Goal: Task Accomplishment & Management: Manage account settings

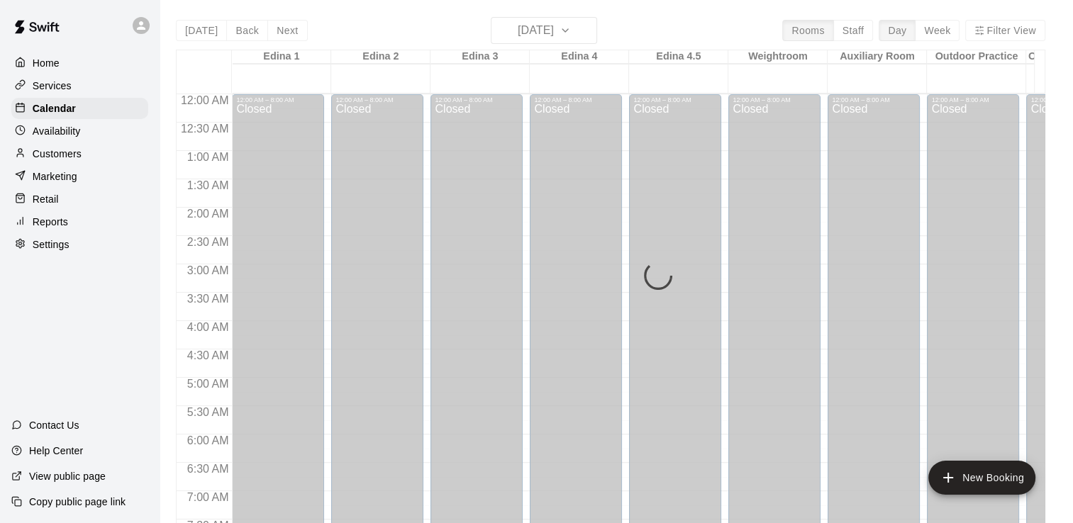
scroll to position [836, 0]
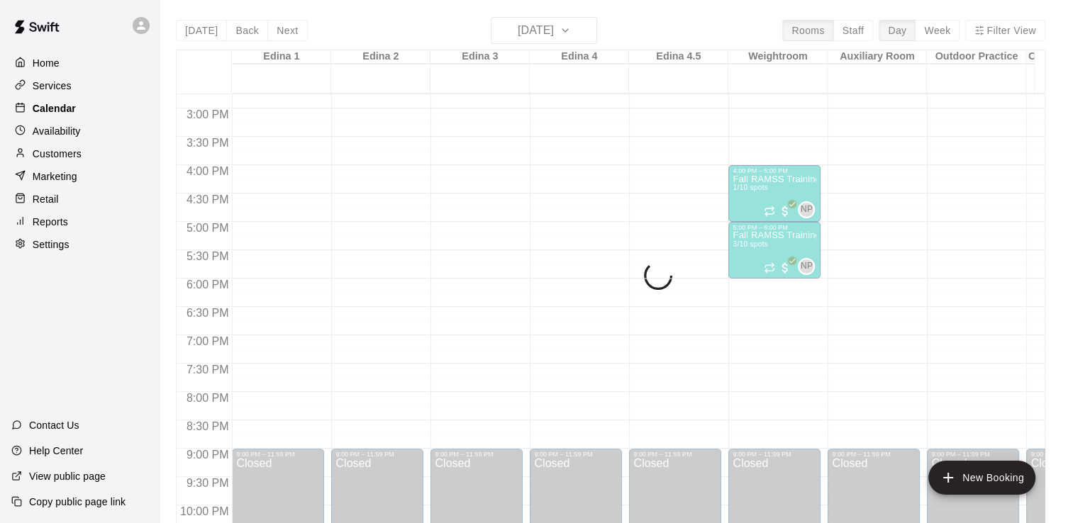
click at [60, 112] on p "Calendar" at bounding box center [54, 108] width 43 height 14
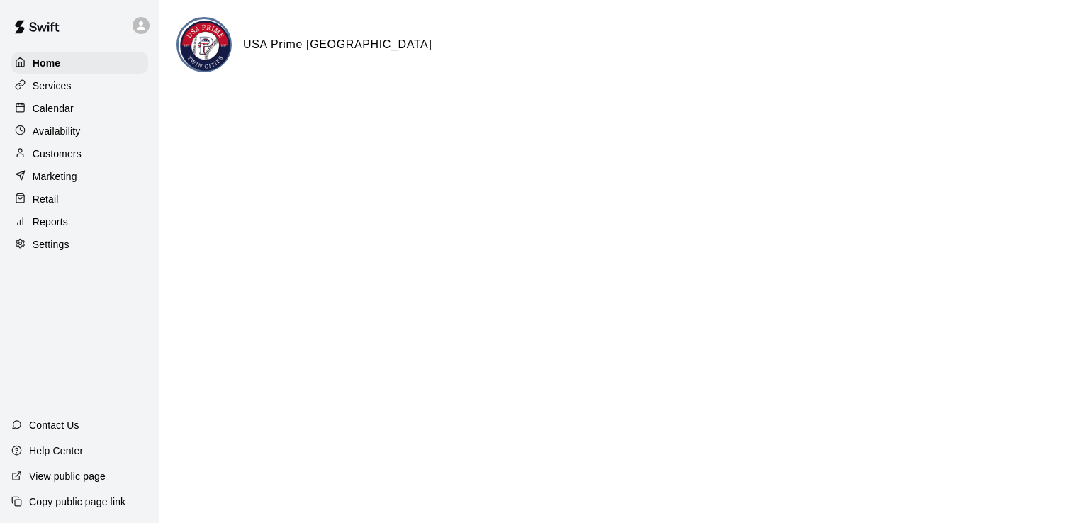
click at [58, 107] on p "Calendar" at bounding box center [53, 108] width 41 height 14
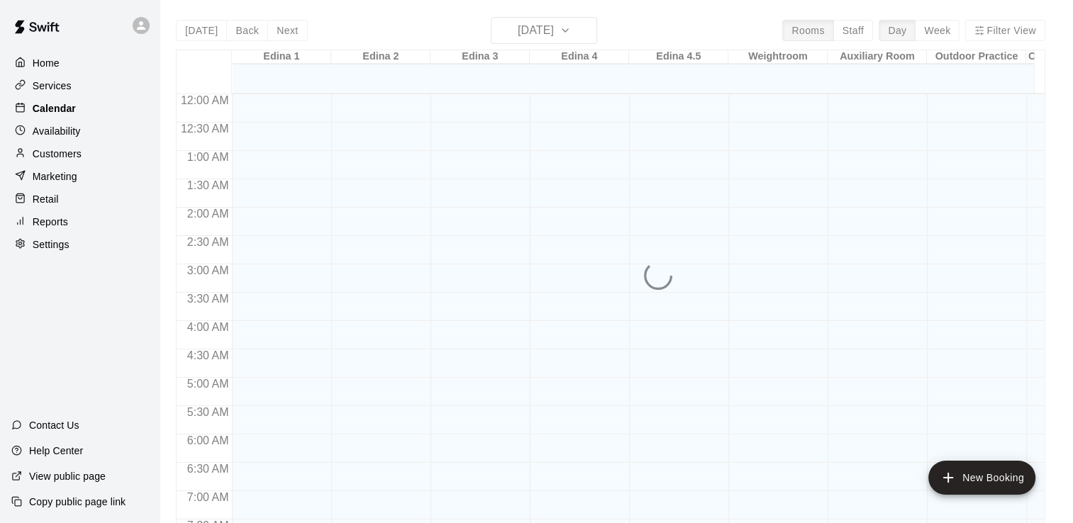
scroll to position [757, 0]
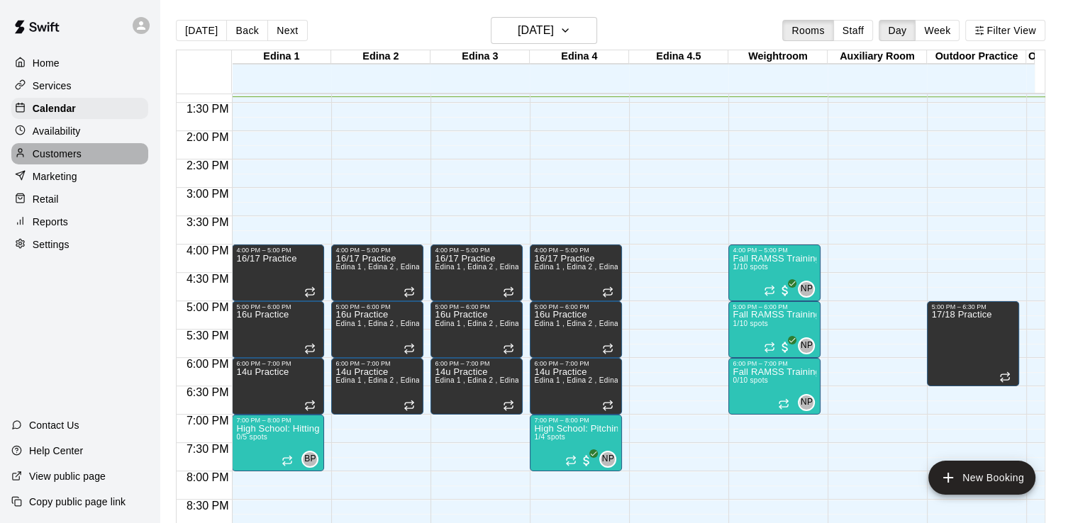
click at [61, 161] on p "Customers" at bounding box center [57, 154] width 49 height 14
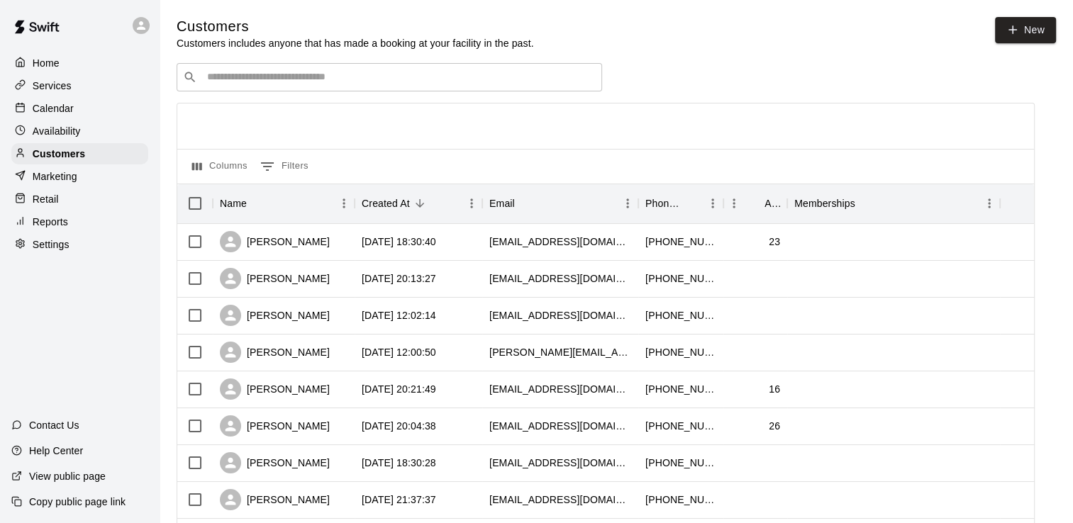
click at [391, 74] on input "Search customers by name or email" at bounding box center [399, 77] width 393 height 14
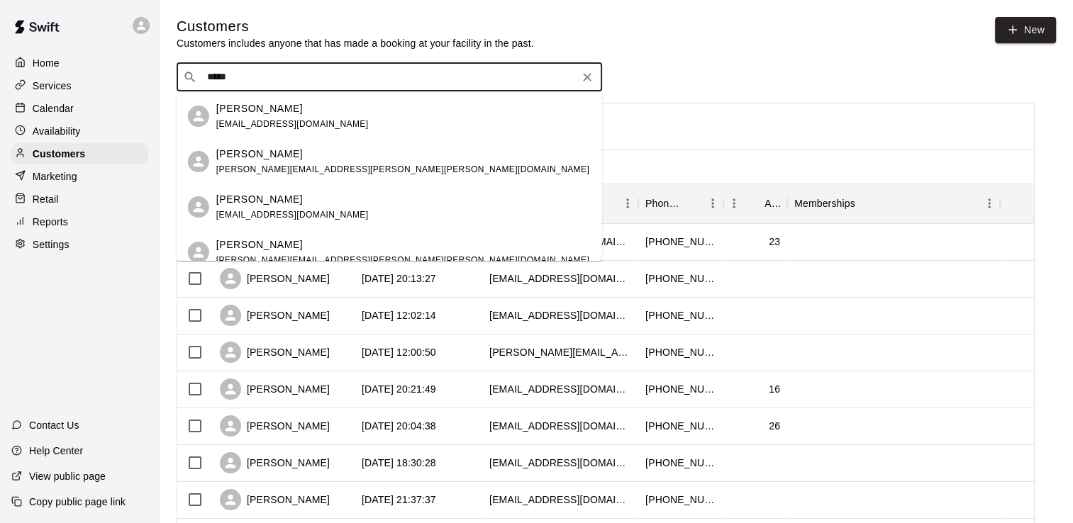
type input "*****"
click at [301, 72] on input "*****" at bounding box center [388, 77] width 371 height 14
click at [255, 246] on p "Brice Jager" at bounding box center [259, 244] width 86 height 15
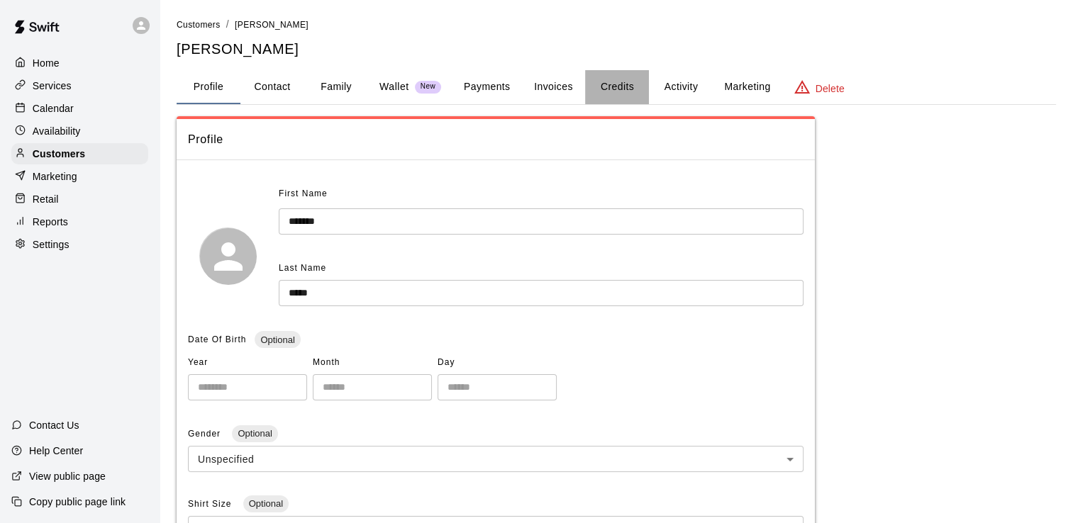
click at [621, 84] on button "Credits" at bounding box center [617, 87] width 64 height 34
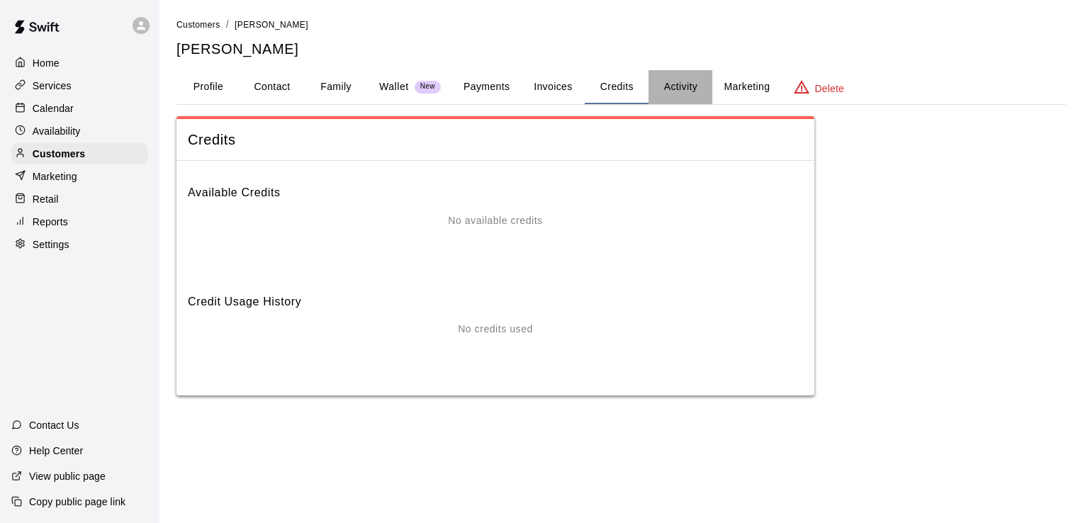
click at [676, 87] on button "Activity" at bounding box center [681, 87] width 64 height 34
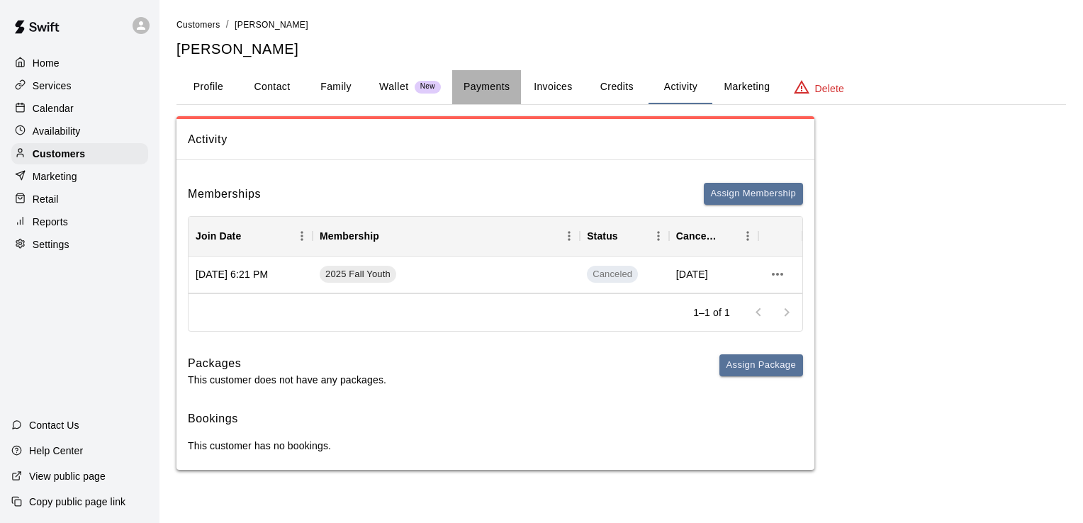
click at [488, 82] on button "Payments" at bounding box center [486, 87] width 69 height 34
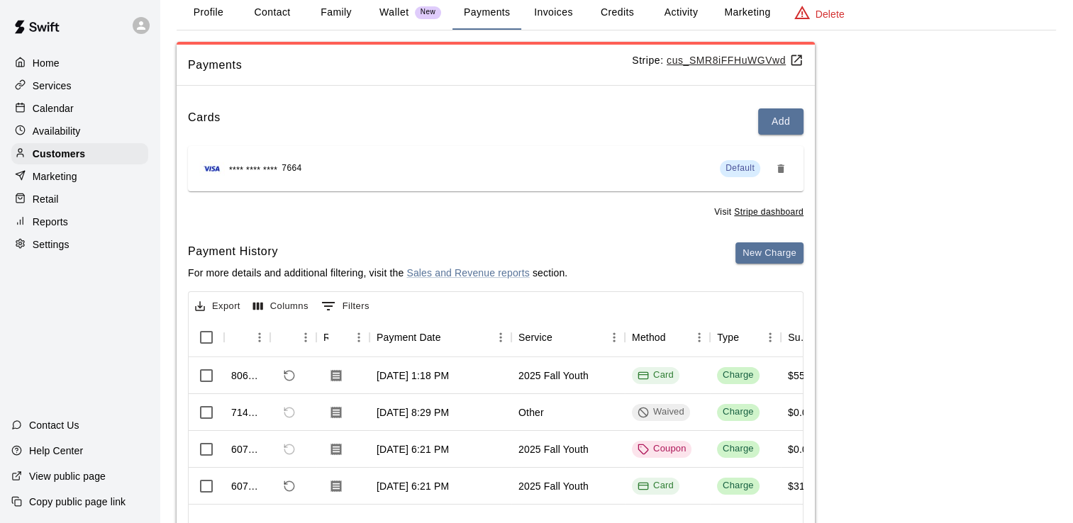
scroll to position [69, 0]
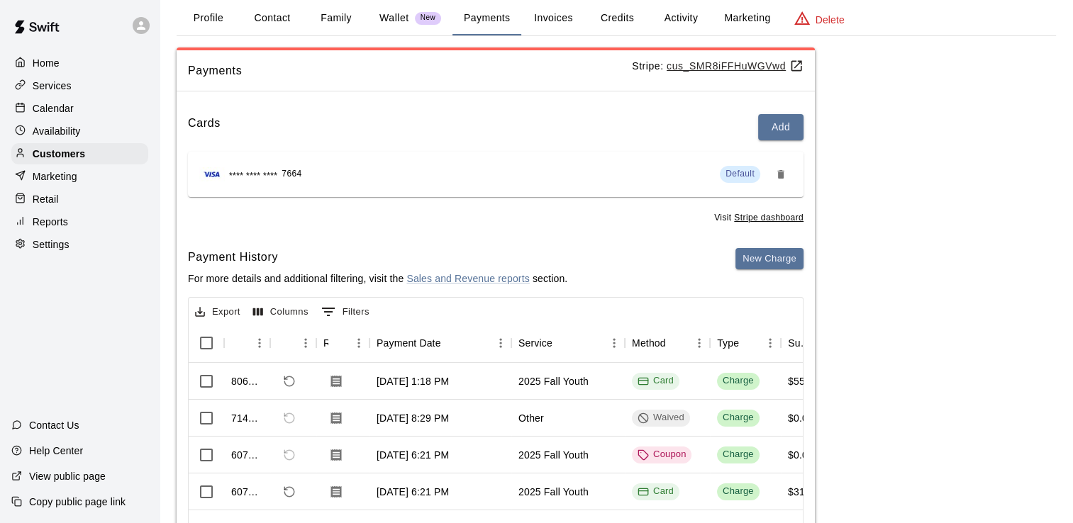
click at [52, 91] on p "Services" at bounding box center [52, 86] width 39 height 14
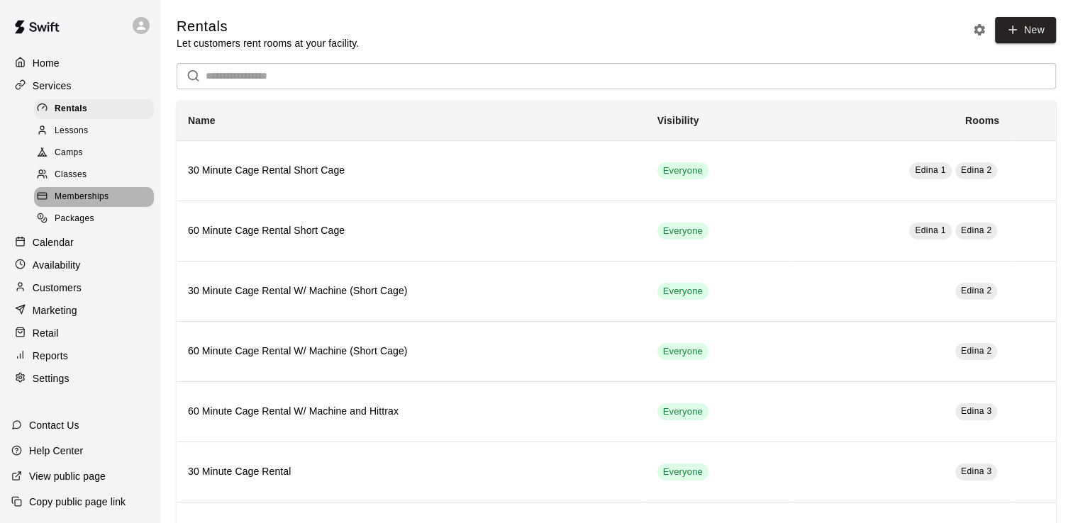
click at [94, 204] on span "Memberships" at bounding box center [82, 197] width 54 height 14
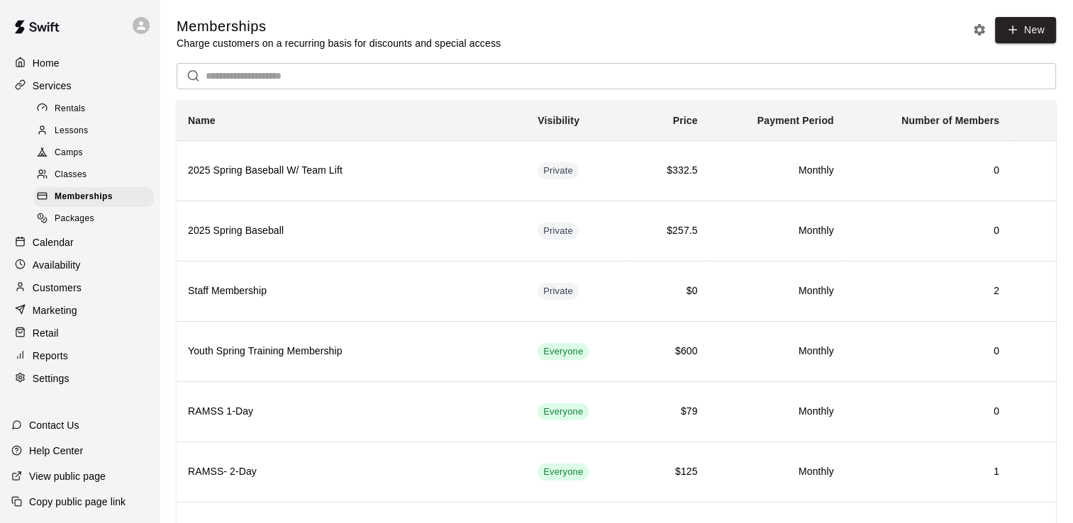
click at [89, 225] on span "Packages" at bounding box center [75, 219] width 40 height 14
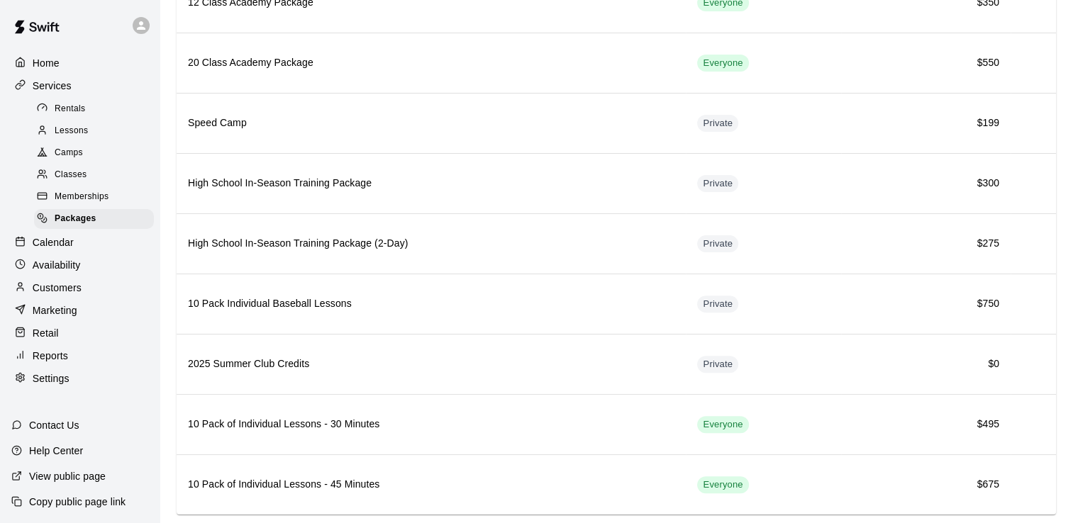
scroll to position [433, 0]
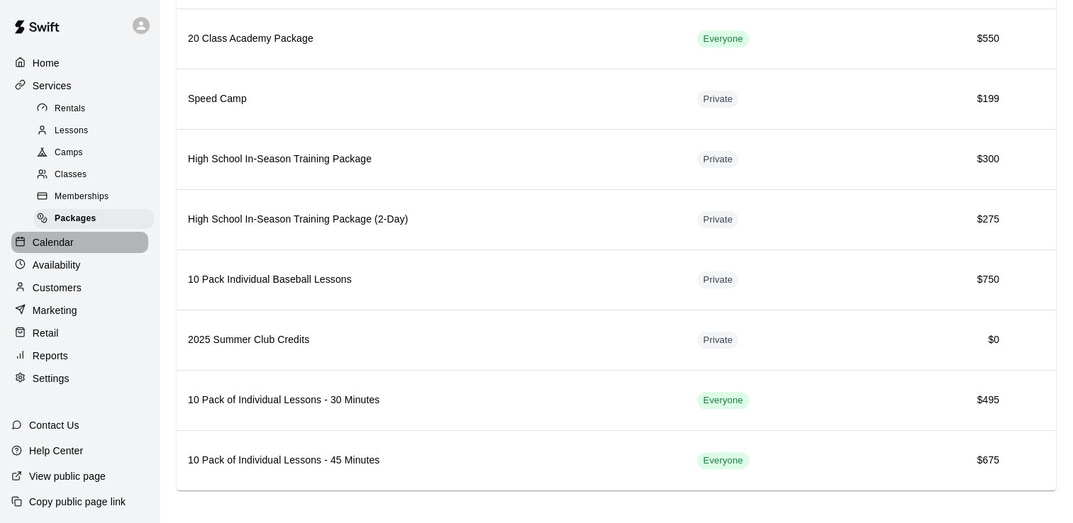
click at [64, 250] on p "Calendar" at bounding box center [53, 242] width 41 height 14
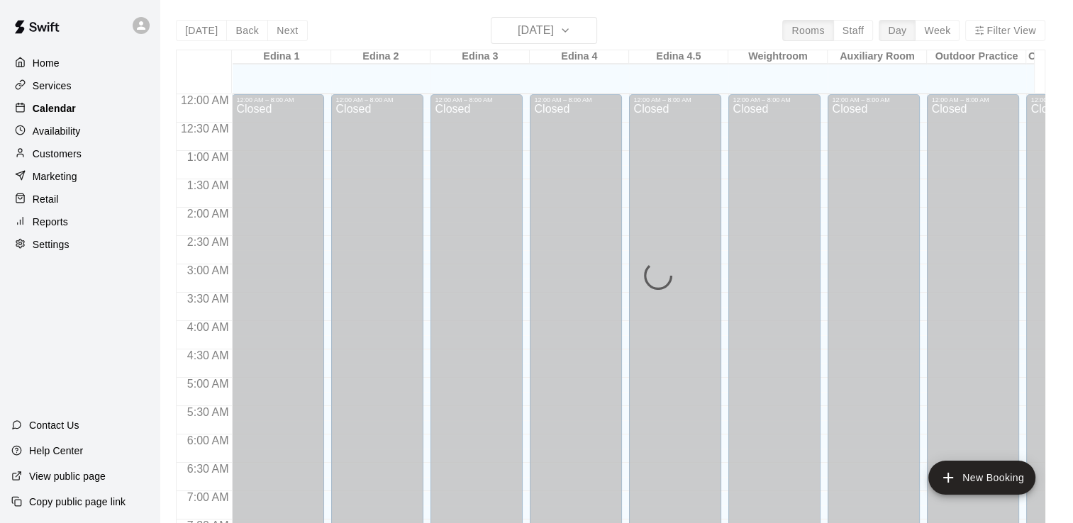
scroll to position [763, 0]
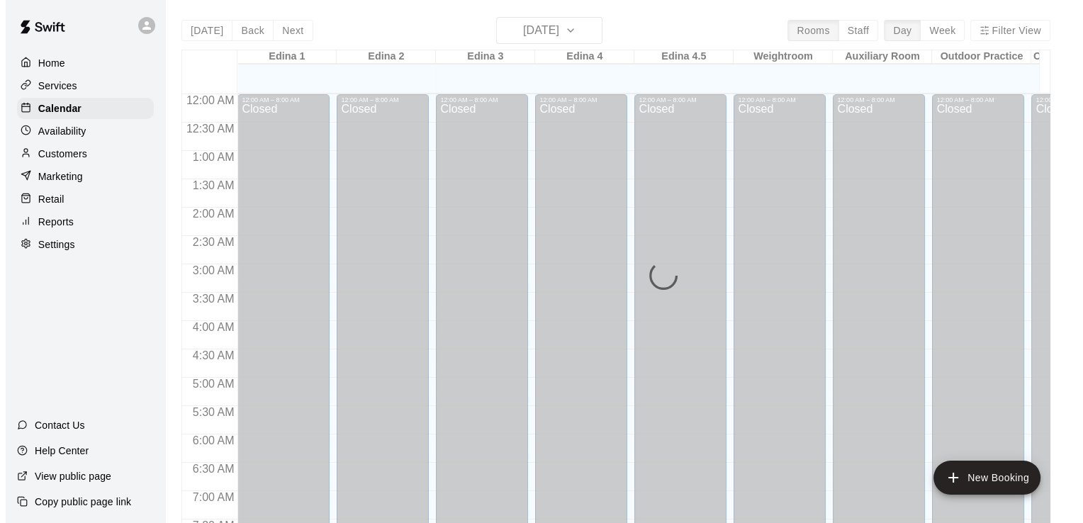
scroll to position [788, 0]
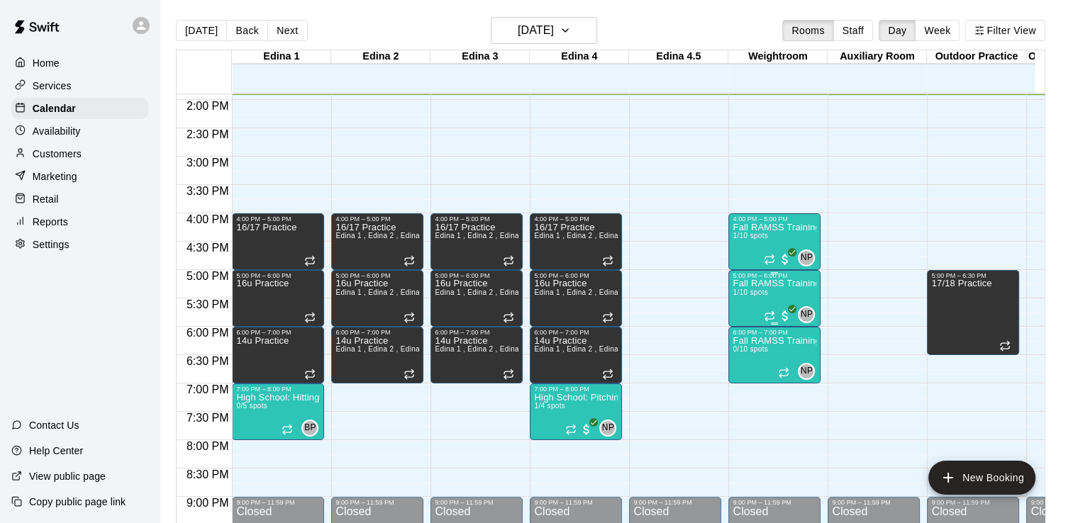
click at [749, 284] on p "Fall RAMSS Training" at bounding box center [774, 284] width 84 height 0
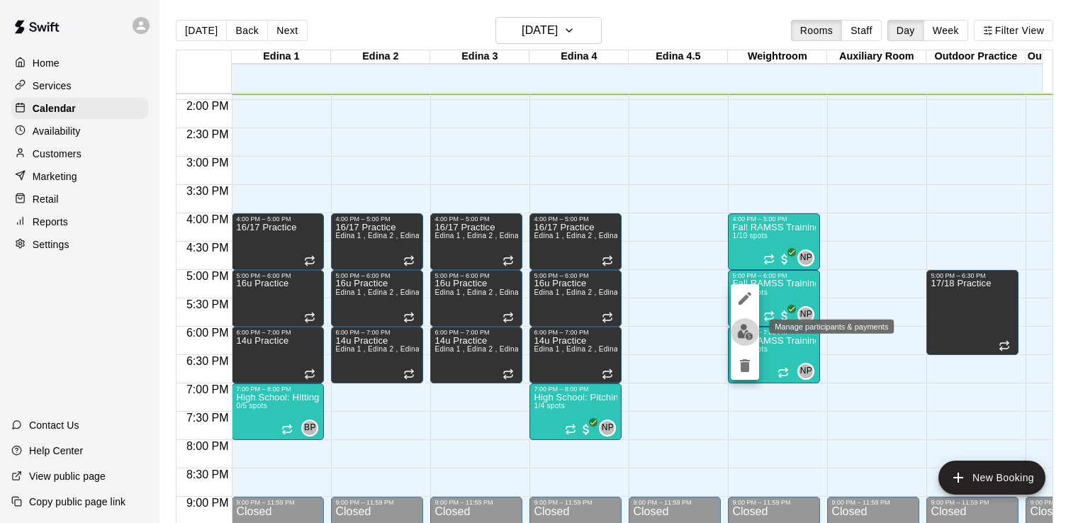
click at [746, 328] on img "edit" at bounding box center [745, 332] width 16 height 16
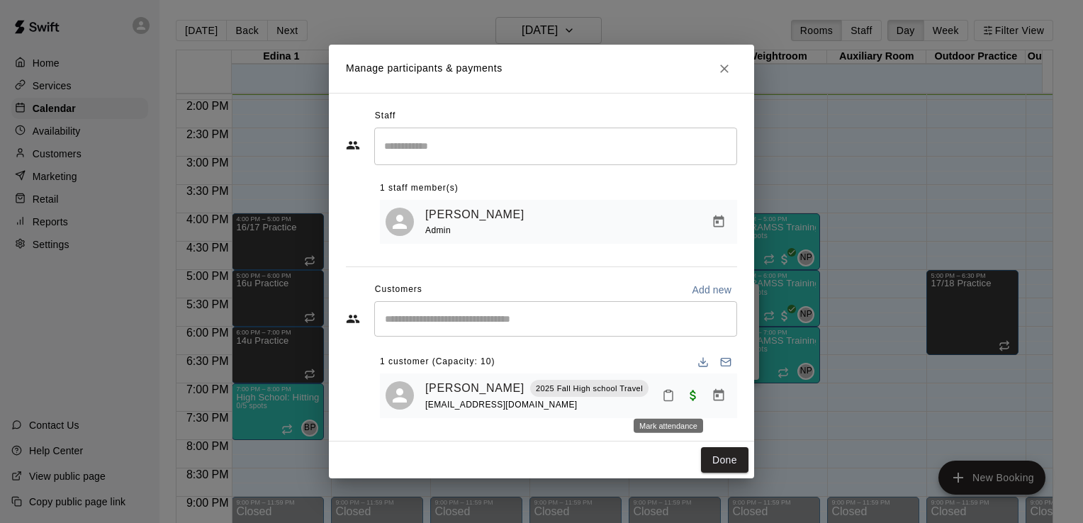
click at [668, 398] on icon "Mark attendance" at bounding box center [668, 395] width 13 height 13
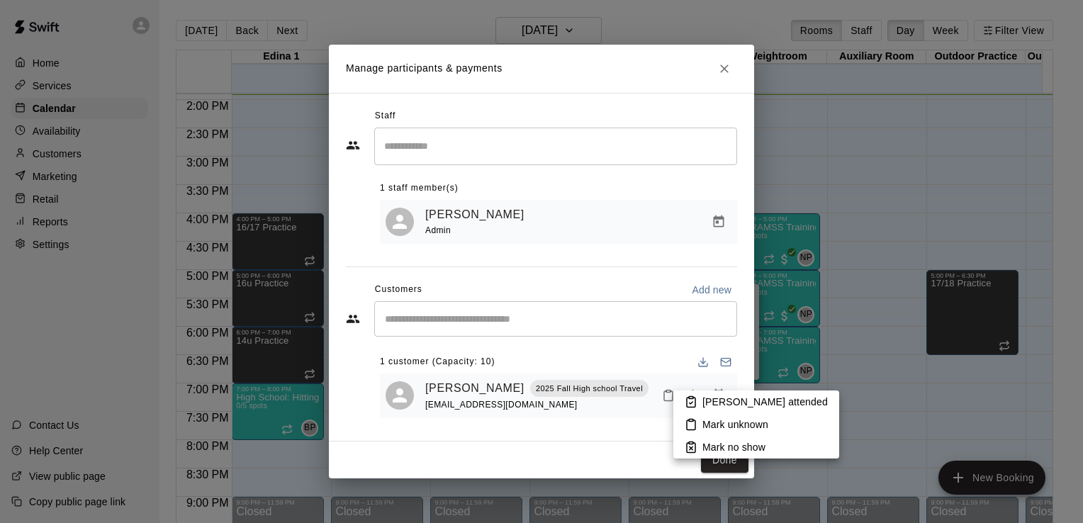
click at [642, 235] on div at bounding box center [541, 261] width 1083 height 523
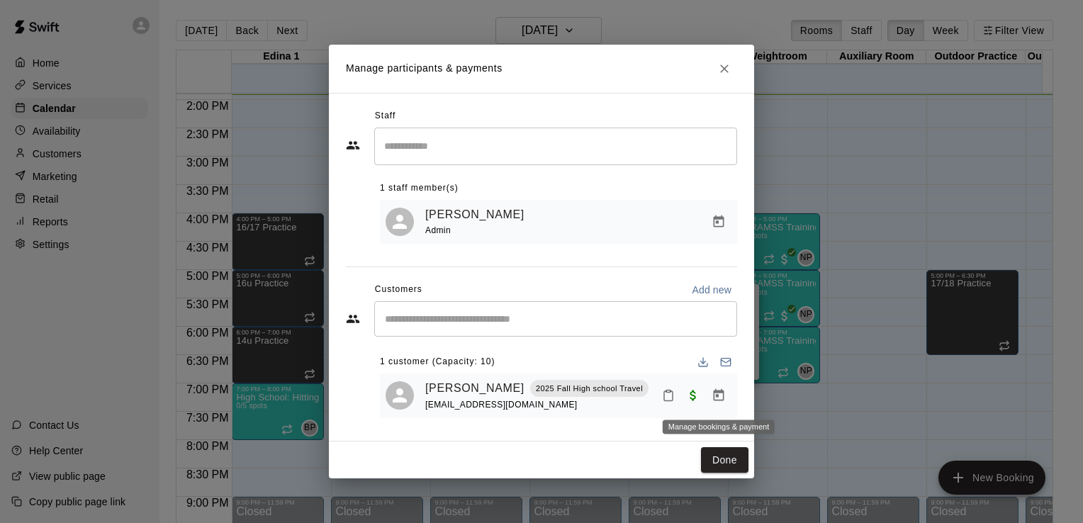
click at [720, 398] on icon "Manage bookings & payment" at bounding box center [719, 395] width 14 height 14
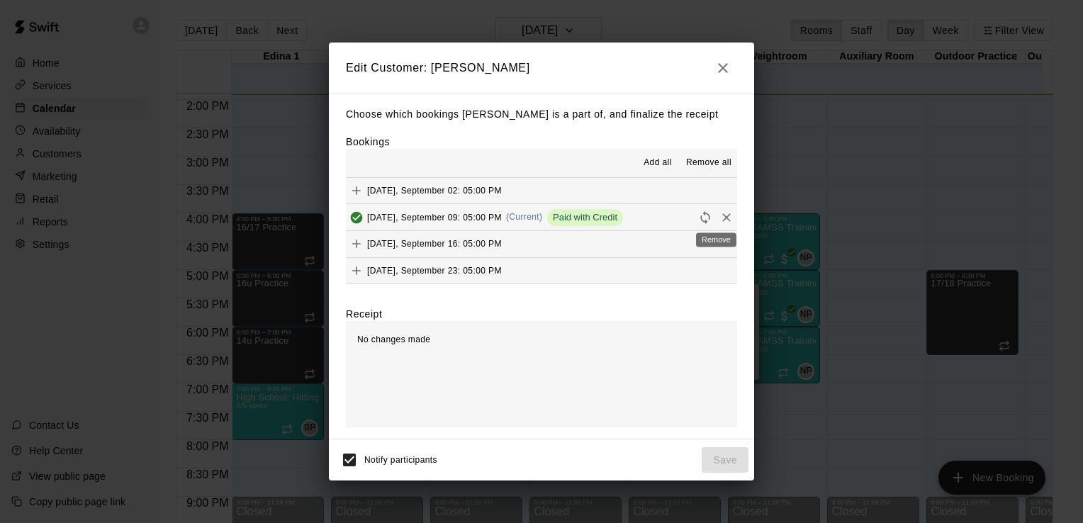
click at [719, 220] on icon "Remove" at bounding box center [726, 218] width 14 height 14
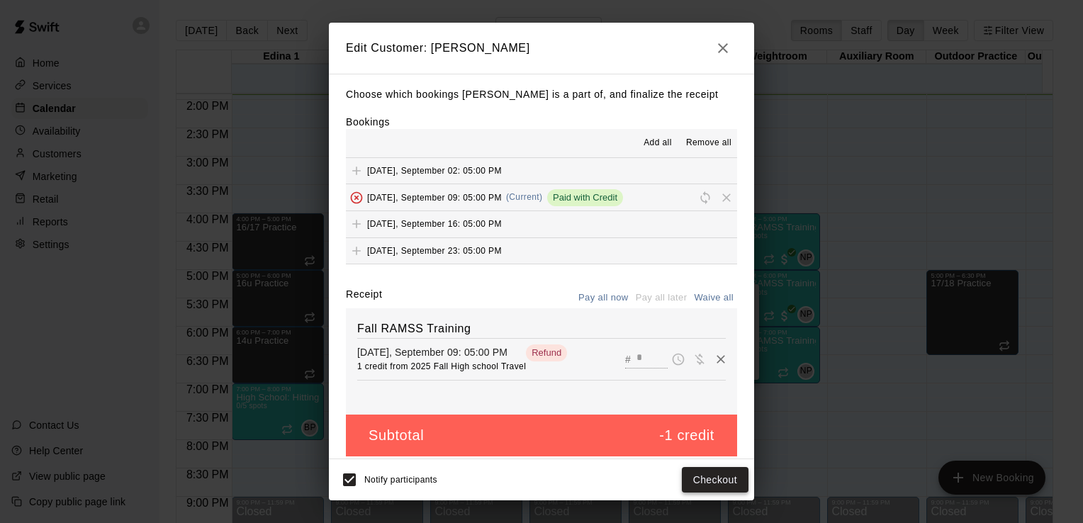
click at [710, 481] on button "Checkout" at bounding box center [715, 480] width 67 height 26
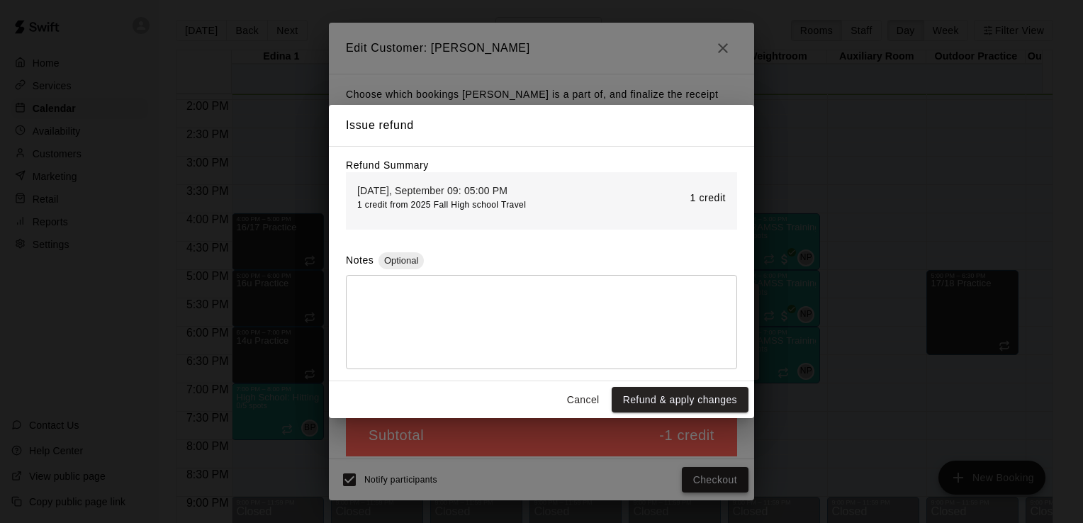
click at [710, 481] on div "Issue refund Refund Summary Tuesday, September 09: 05:00 PM 1 credit from 2025 …" at bounding box center [541, 261] width 1083 height 523
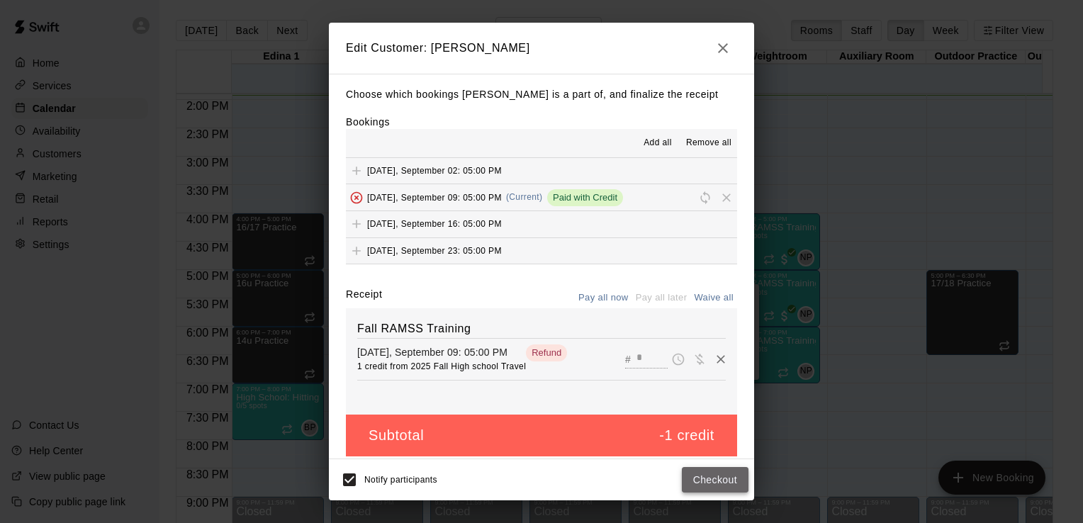
click at [718, 483] on button "Checkout" at bounding box center [715, 480] width 67 height 26
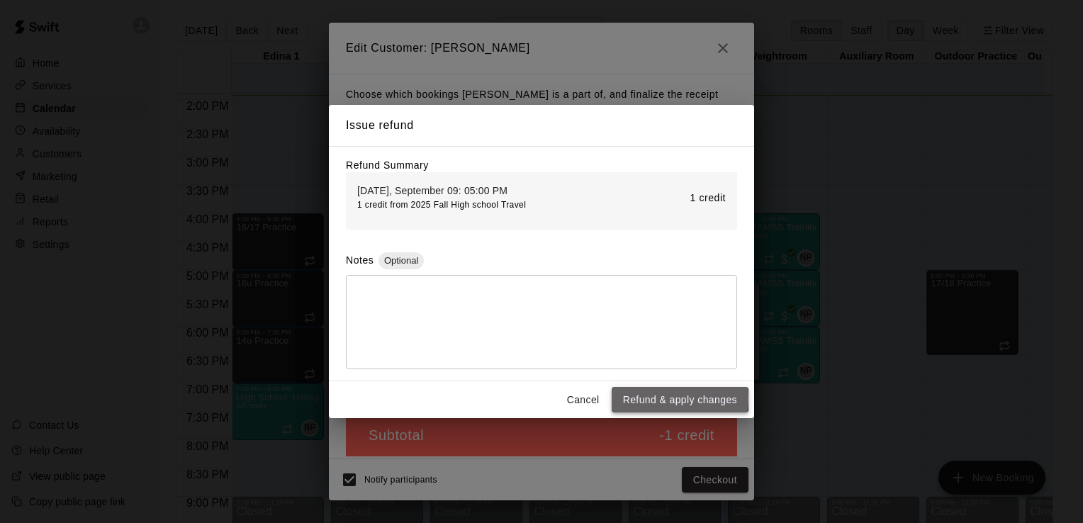
click at [668, 401] on button "Refund & apply changes" at bounding box center [680, 400] width 137 height 26
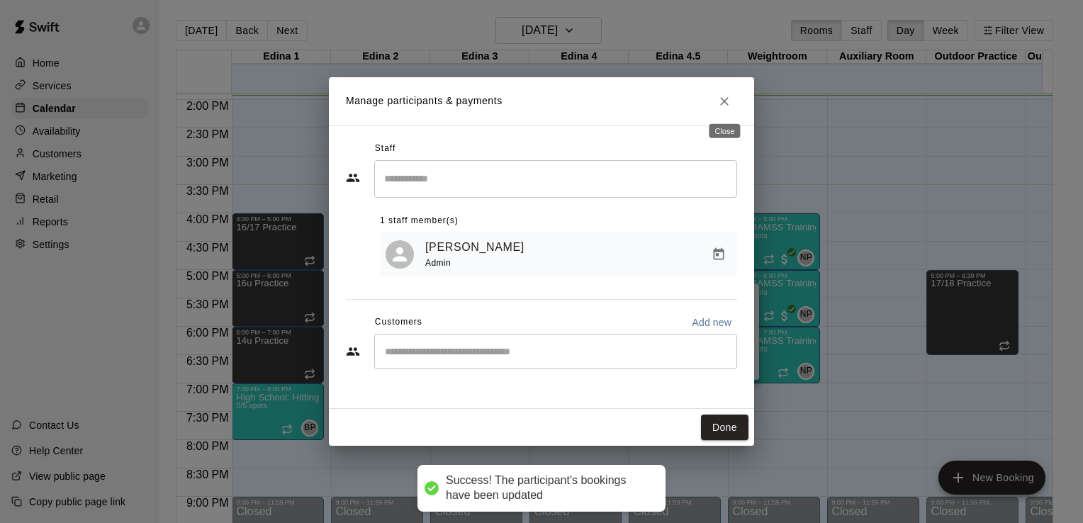
click at [723, 101] on icon "Close" at bounding box center [724, 101] width 9 height 9
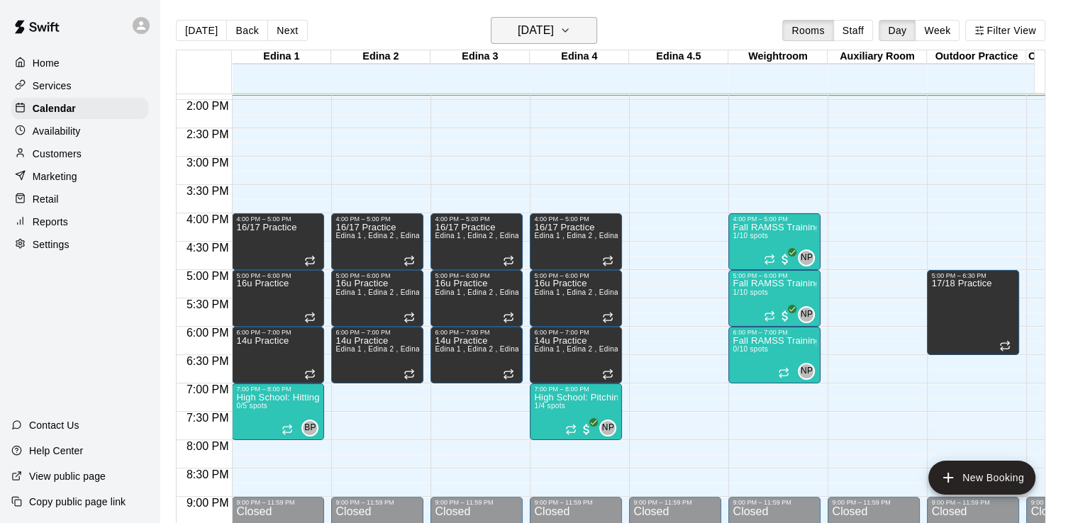
click at [571, 33] on icon "button" at bounding box center [564, 30] width 11 height 17
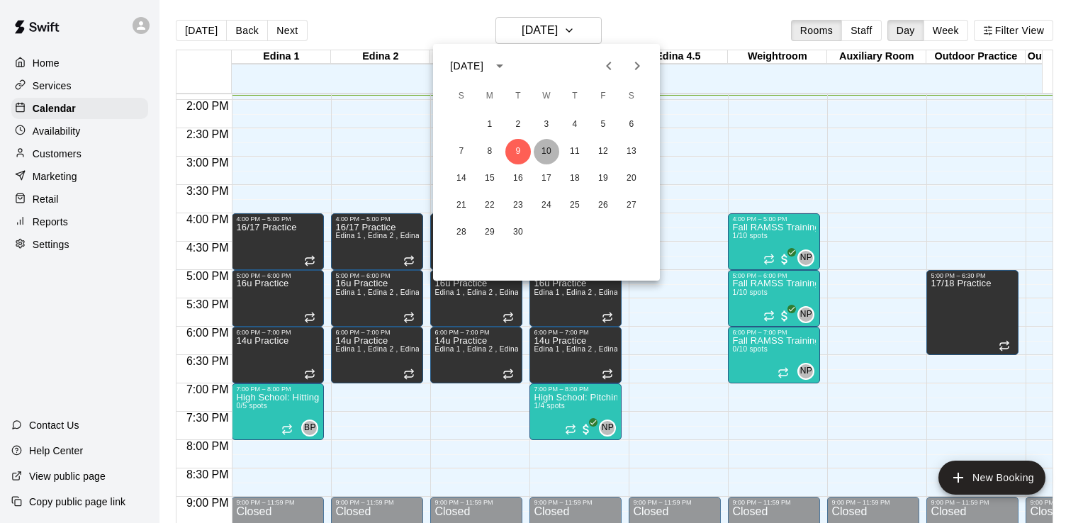
click at [549, 149] on button "10" at bounding box center [547, 152] width 26 height 26
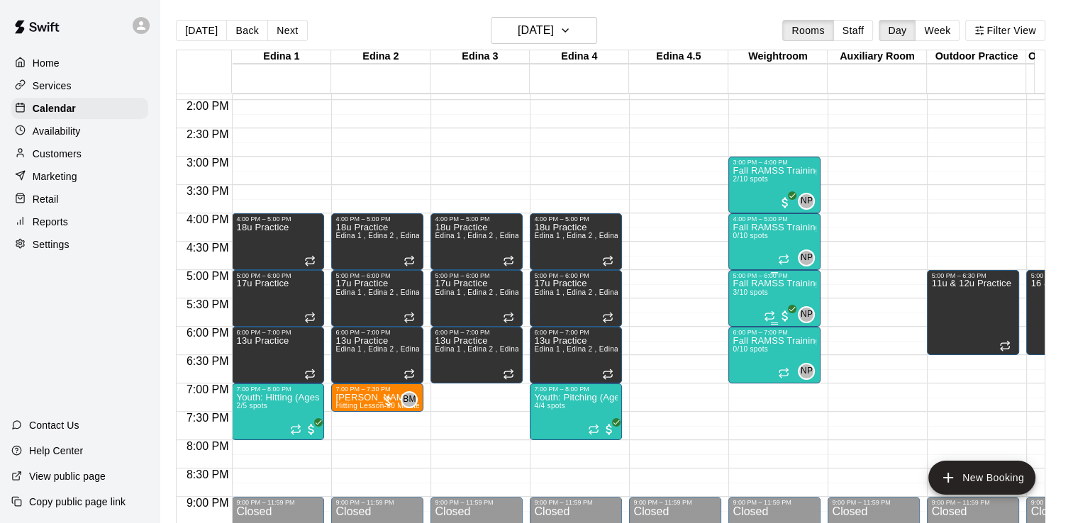
click at [761, 284] on p "Fall RAMSS Training" at bounding box center [774, 284] width 84 height 0
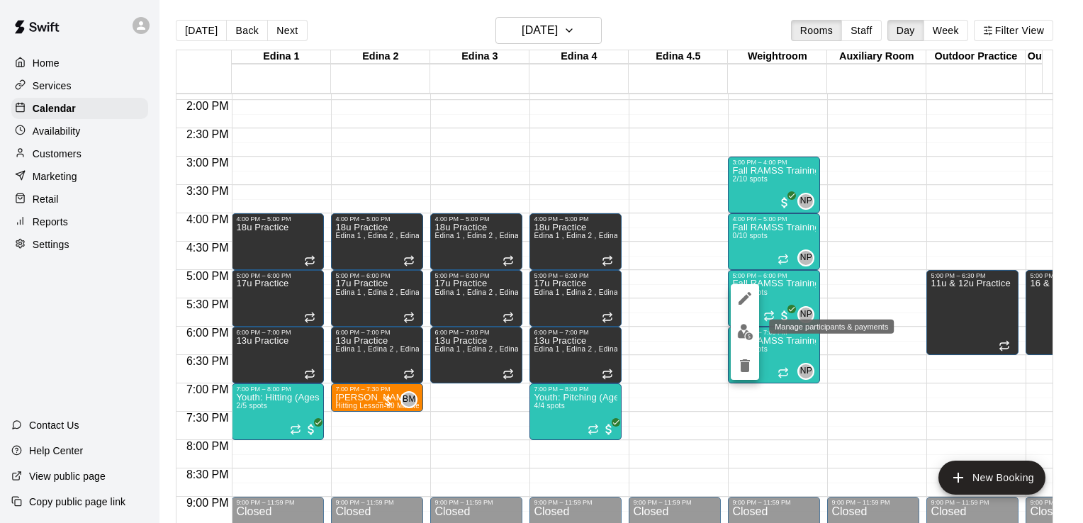
click at [743, 330] on img "edit" at bounding box center [745, 332] width 16 height 16
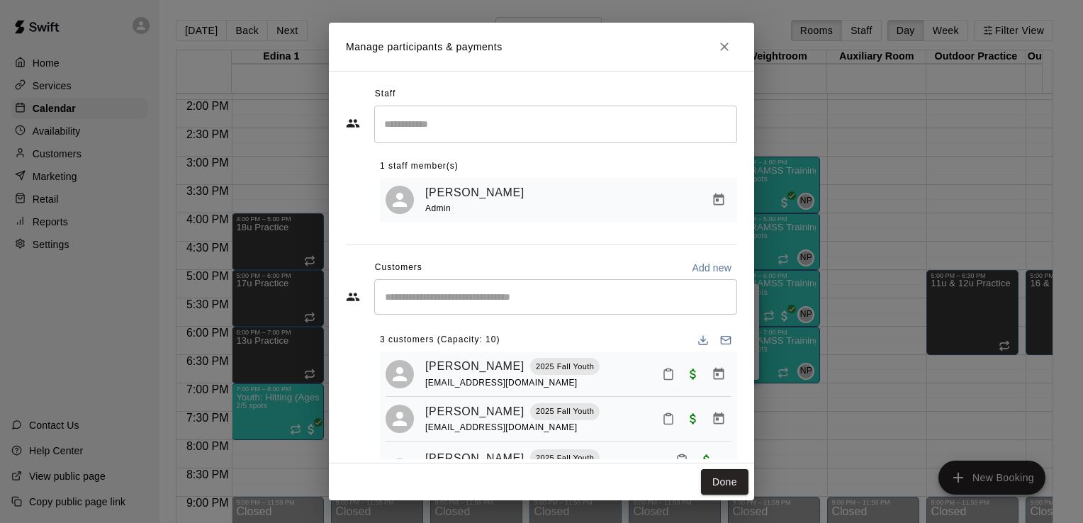
click at [479, 301] on input "Start typing to search customers..." at bounding box center [556, 297] width 350 height 14
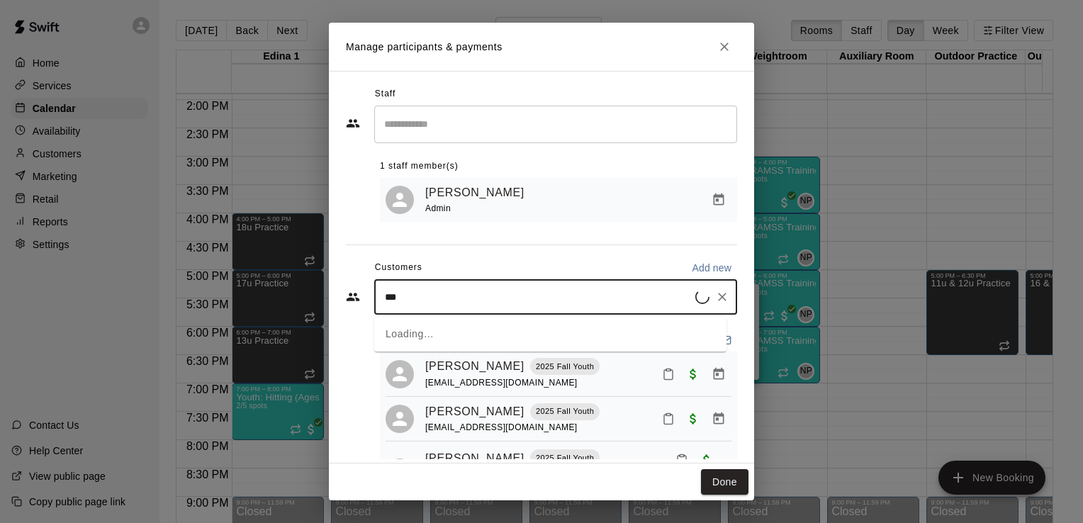
type input "****"
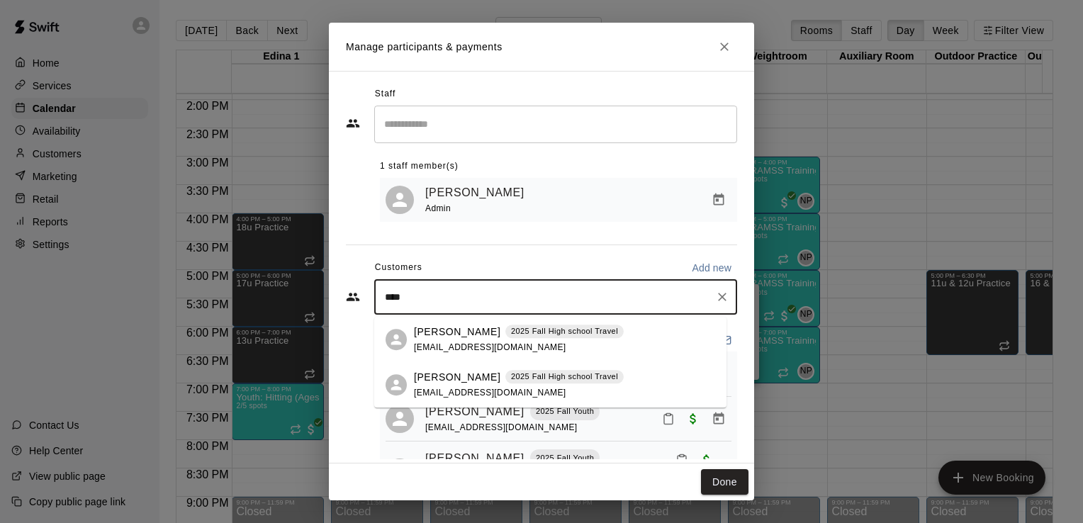
click at [486, 380] on p "Nathan Pearson" at bounding box center [457, 377] width 86 height 15
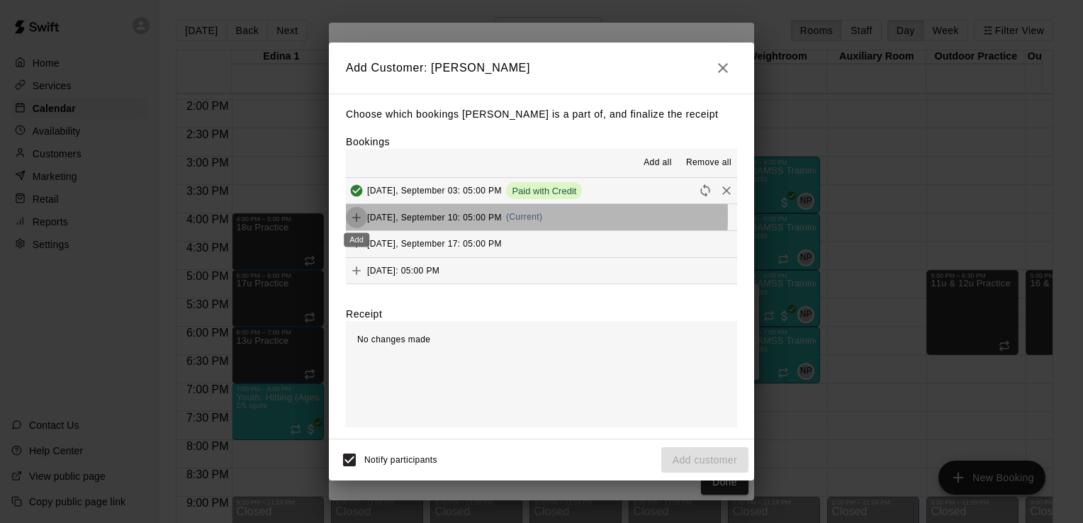
click at [357, 216] on icon "Add" at bounding box center [356, 218] width 14 height 14
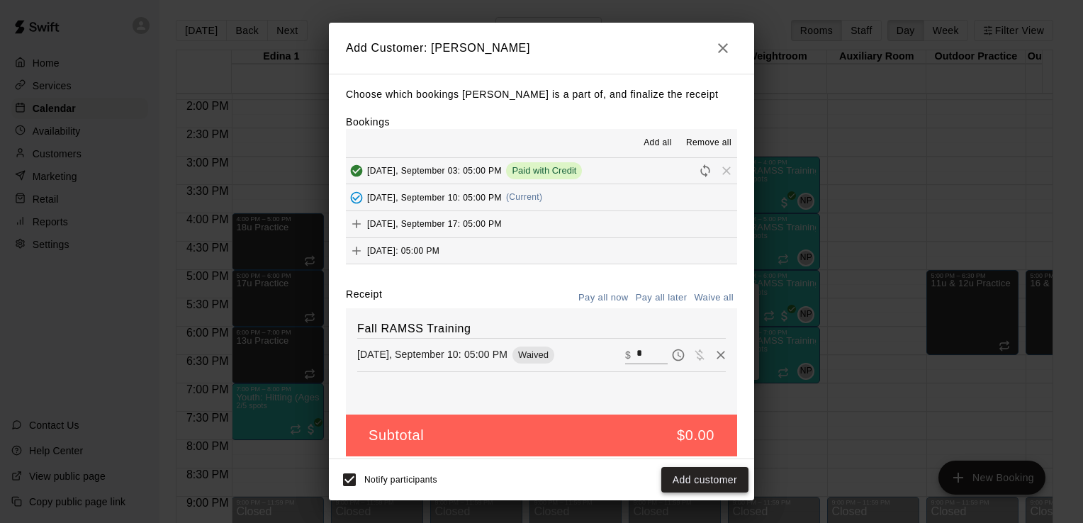
click at [702, 482] on button "Add customer" at bounding box center [704, 480] width 87 height 26
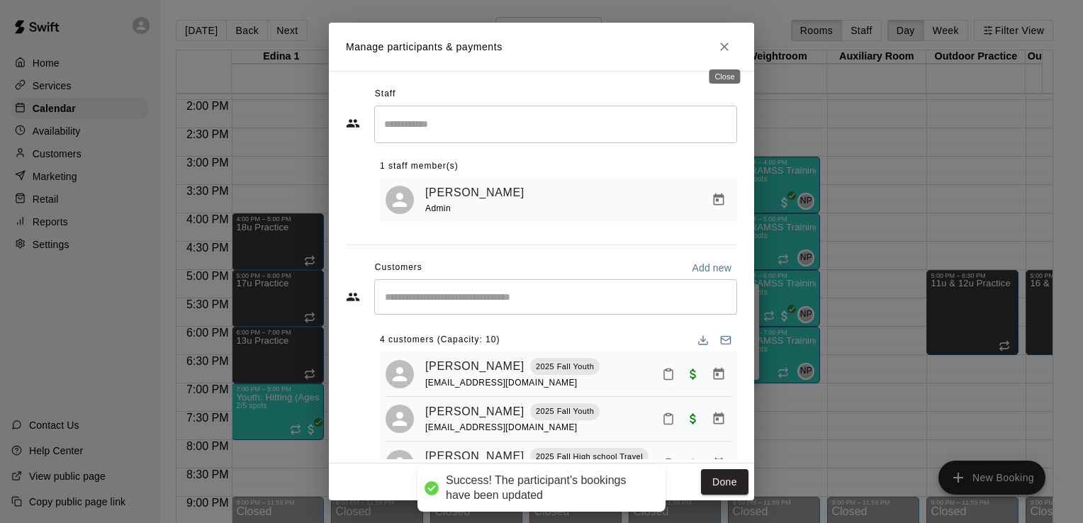
click at [723, 51] on icon "Close" at bounding box center [724, 47] width 14 height 14
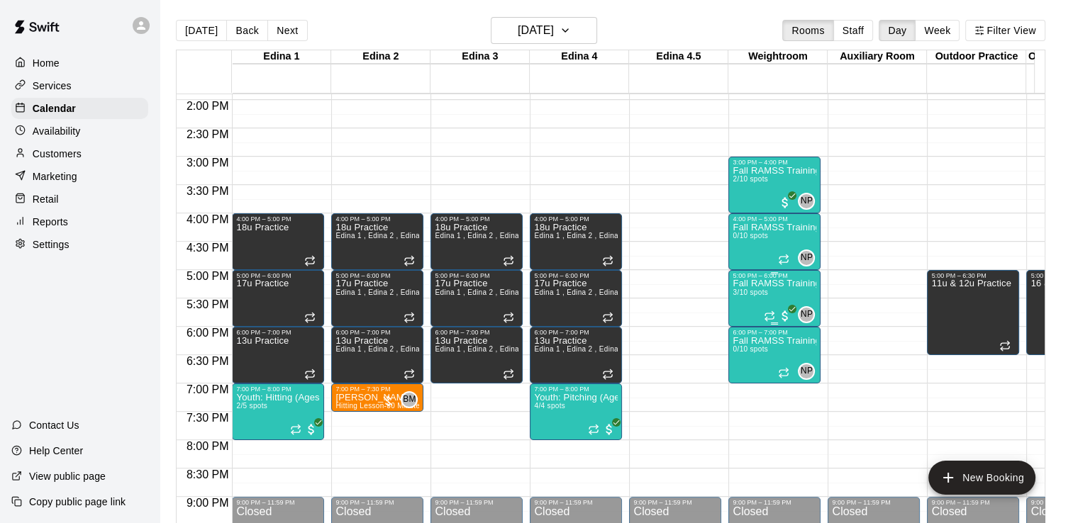
click at [744, 284] on p "Fall RAMSS Training" at bounding box center [774, 284] width 84 height 0
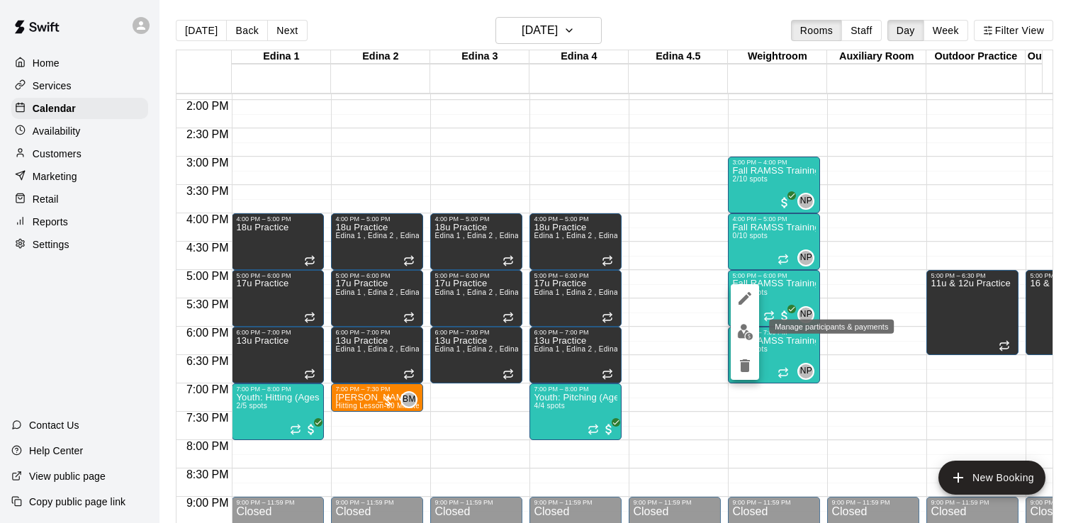
click at [742, 328] on img "edit" at bounding box center [745, 332] width 16 height 16
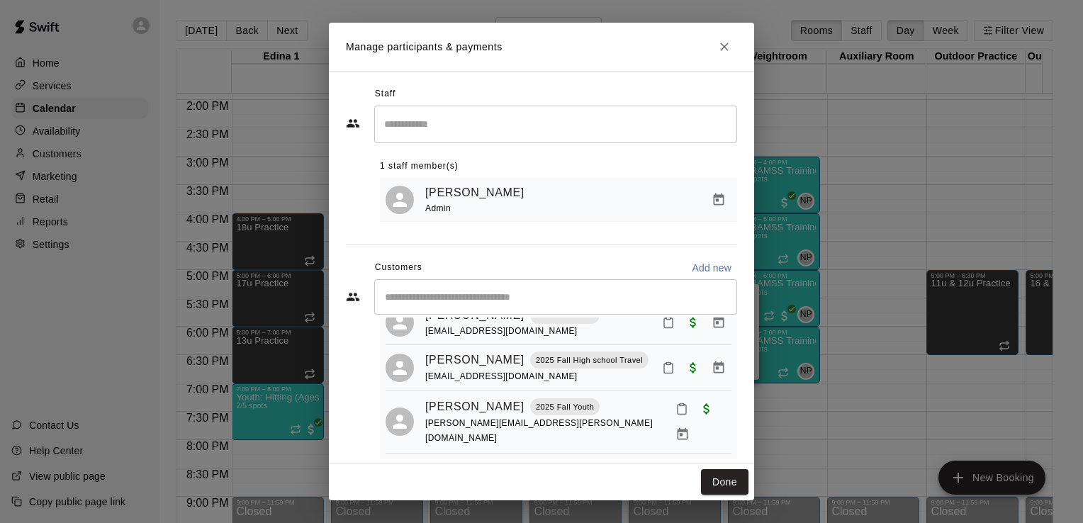
scroll to position [0, 0]
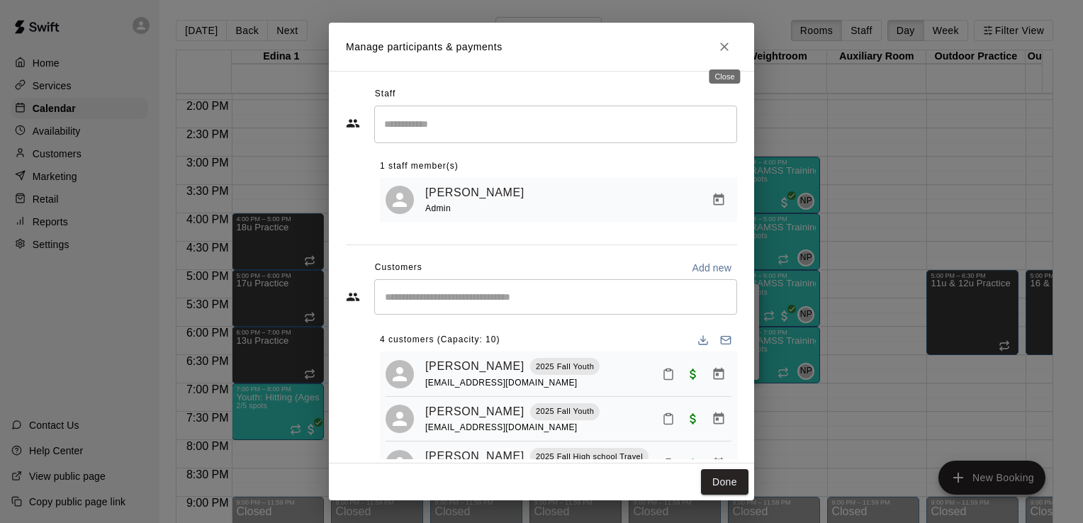
click at [724, 47] on icon "Close" at bounding box center [724, 47] width 9 height 9
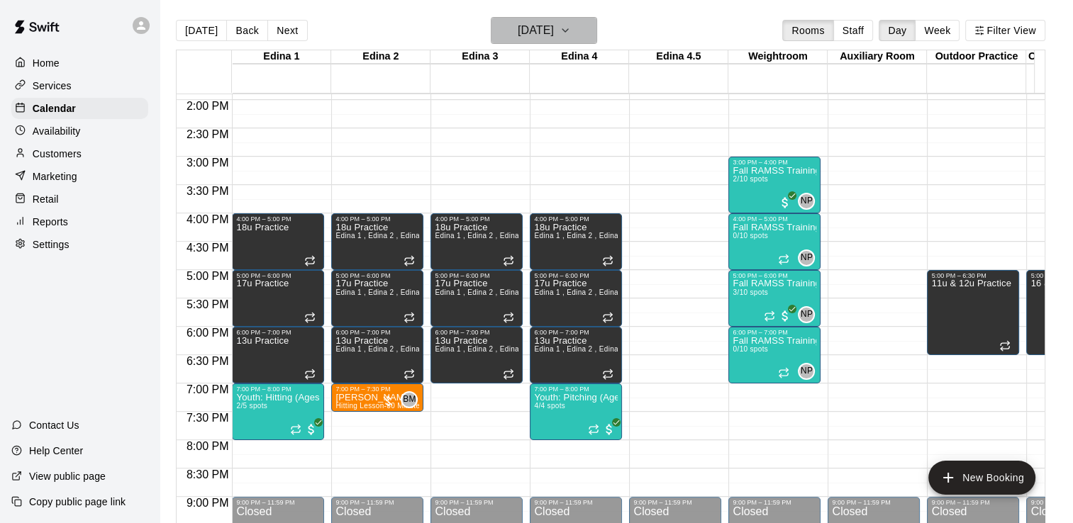
click at [571, 33] on icon "button" at bounding box center [564, 30] width 11 height 17
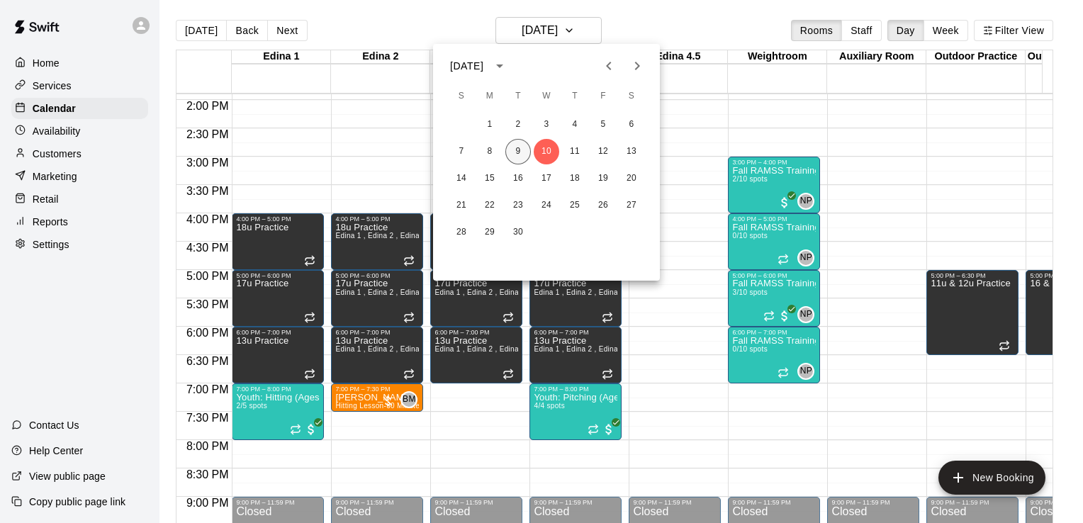
click at [517, 149] on button "9" at bounding box center [518, 152] width 26 height 26
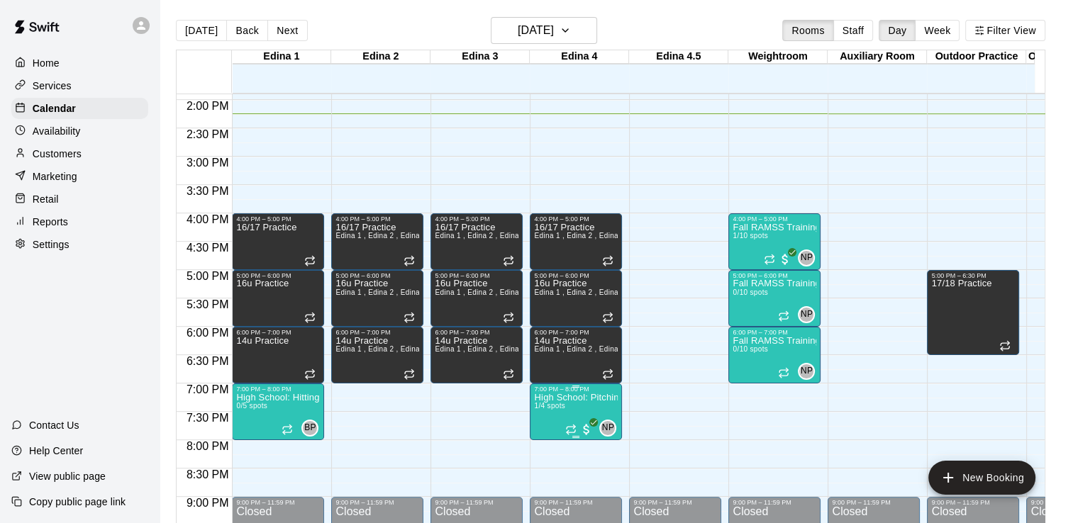
click at [551, 398] on p "High School: Pitching (Ages 14U-18U)" at bounding box center [576, 398] width 84 height 0
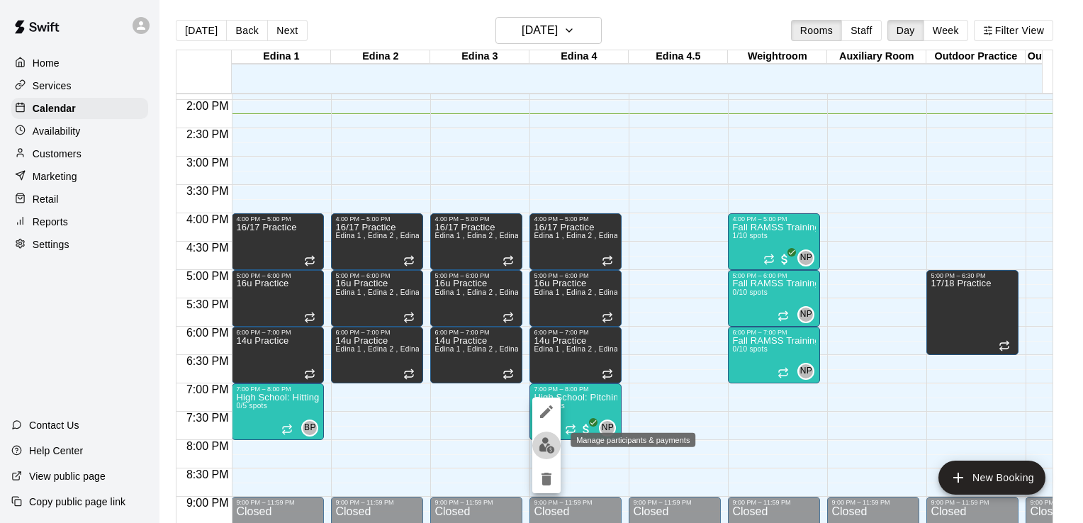
click at [542, 444] on img "edit" at bounding box center [547, 445] width 16 height 16
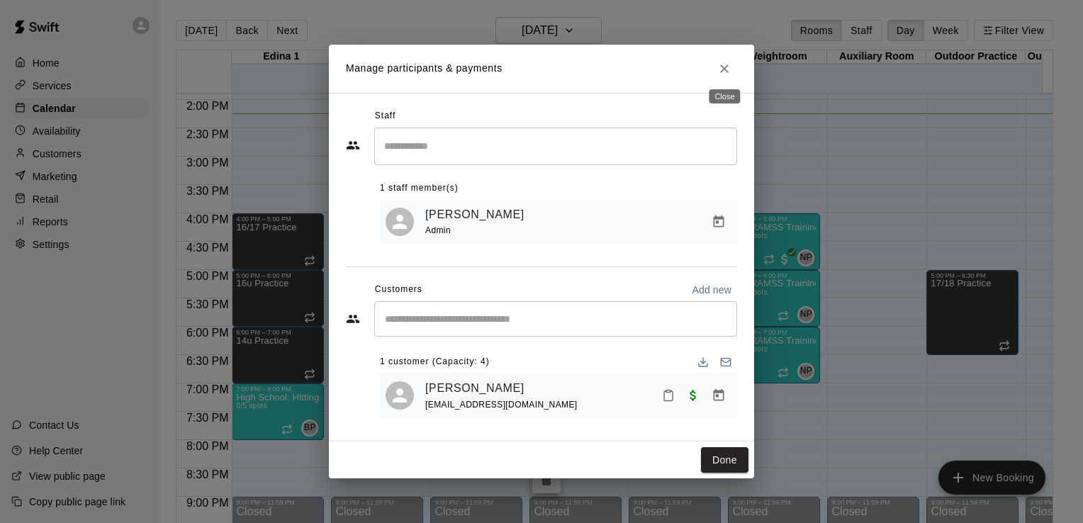
click at [727, 65] on icon "Close" at bounding box center [724, 69] width 9 height 9
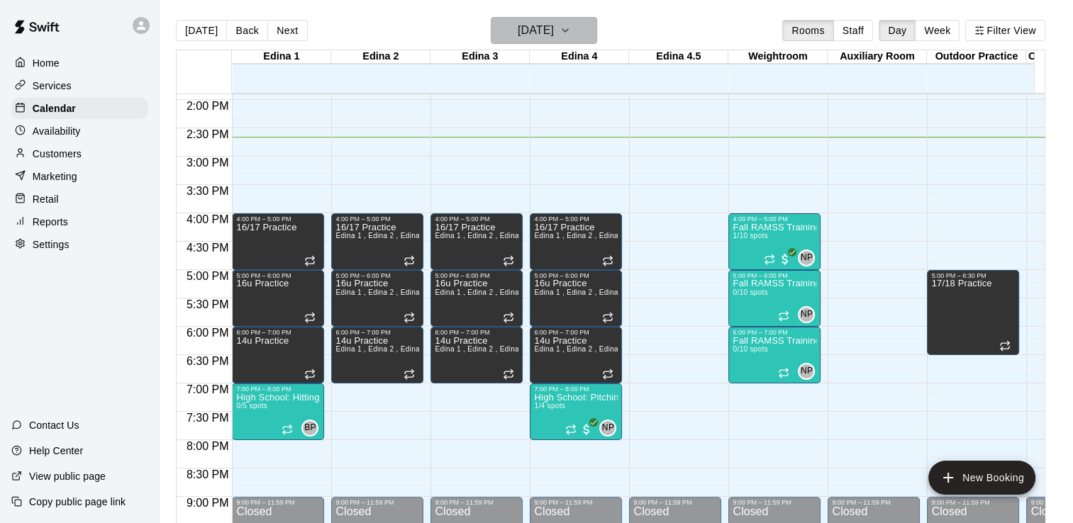
click at [571, 30] on icon "button" at bounding box center [564, 30] width 11 height 17
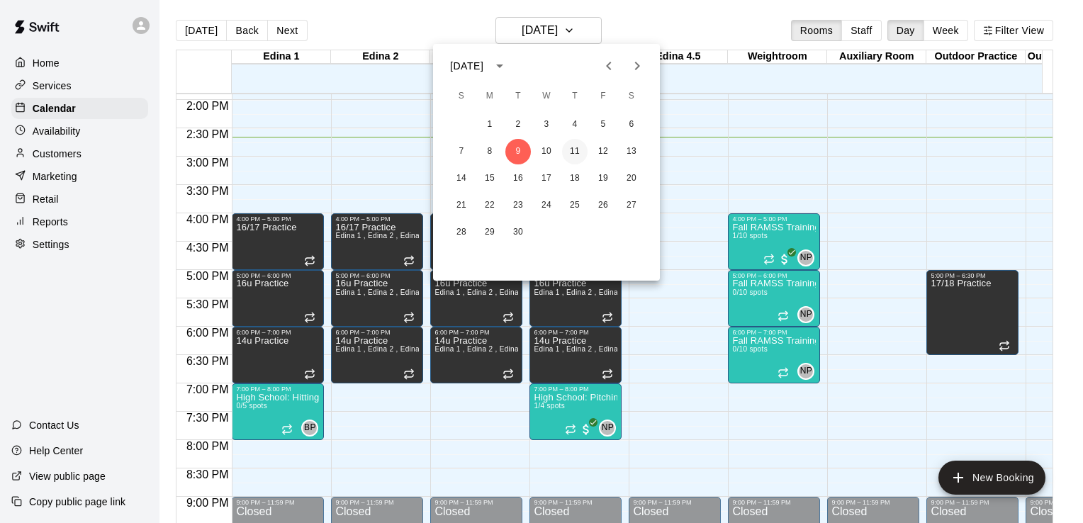
click at [573, 152] on button "11" at bounding box center [575, 152] width 26 height 26
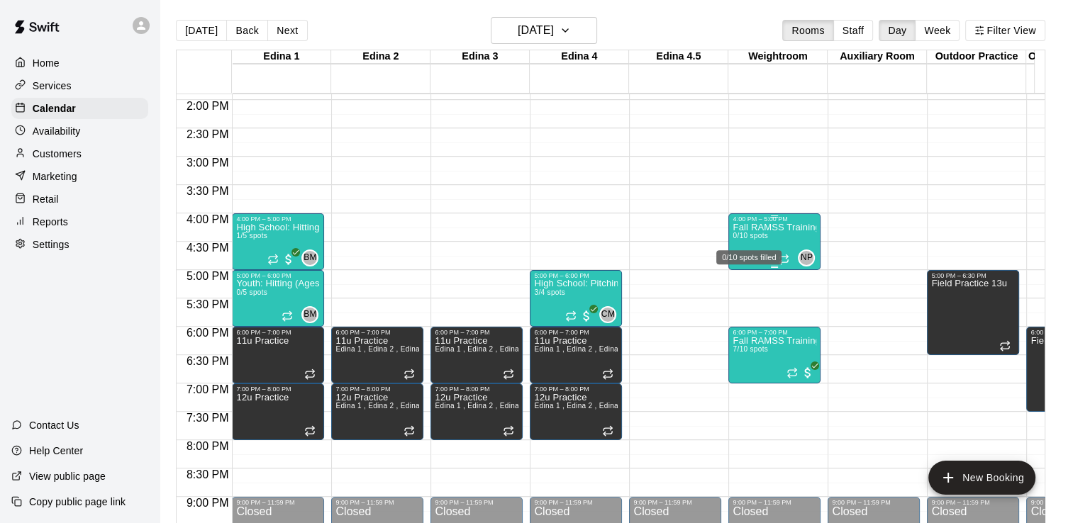
click at [743, 234] on span "0/10 spots" at bounding box center [749, 236] width 35 height 8
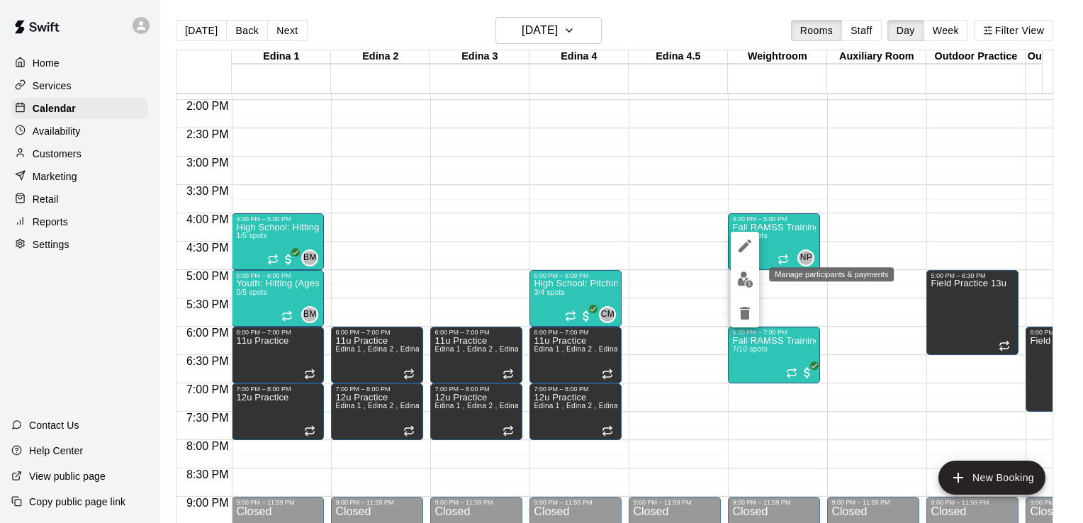
click at [741, 276] on img "edit" at bounding box center [745, 279] width 16 height 16
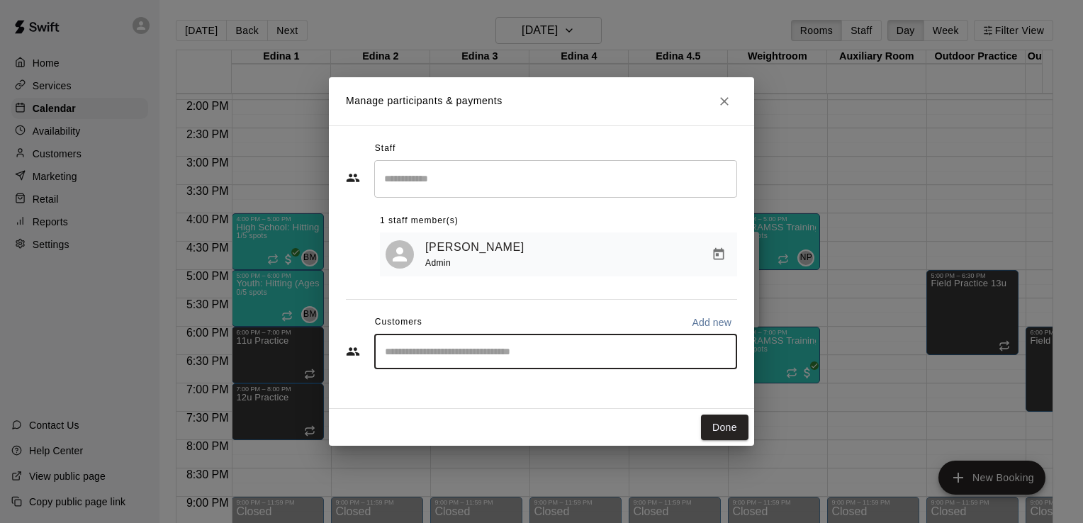
click at [525, 353] on input "Start typing to search customers..." at bounding box center [556, 352] width 350 height 14
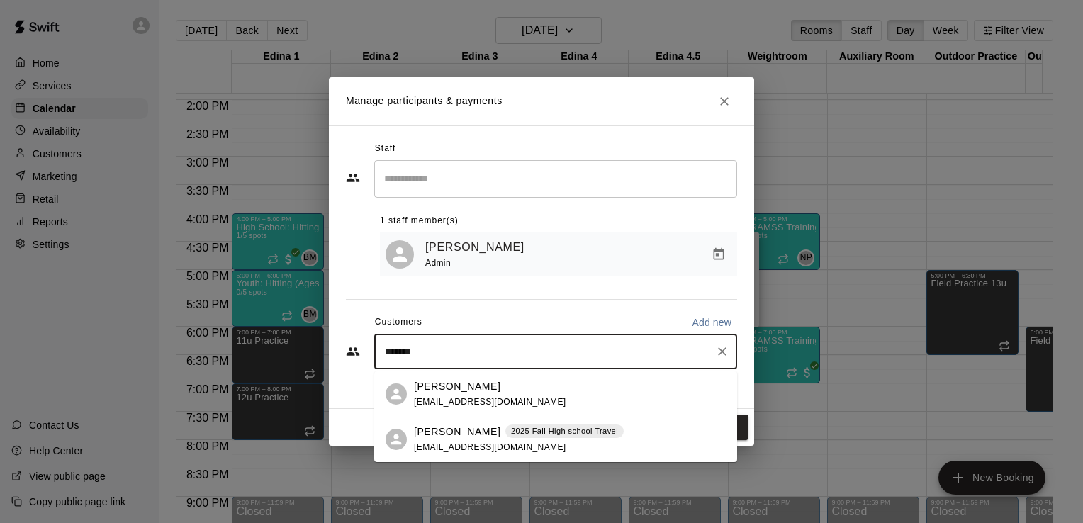
type input "********"
click at [483, 400] on span "hiblum32@gmail.com" at bounding box center [490, 402] width 152 height 10
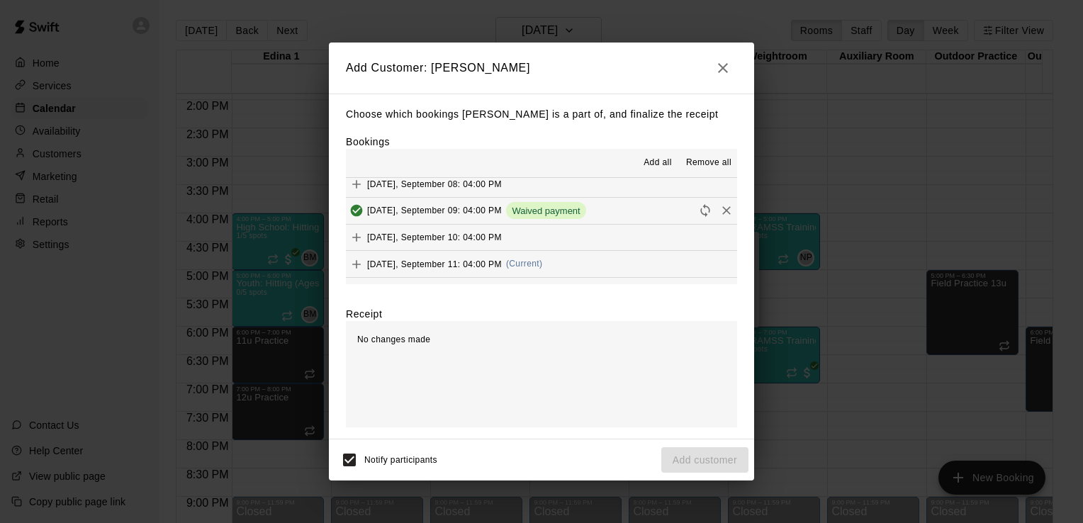
scroll to position [142, 0]
click at [401, 236] on span "Thursday, September 11: 04:00 PM" at bounding box center [434, 235] width 135 height 10
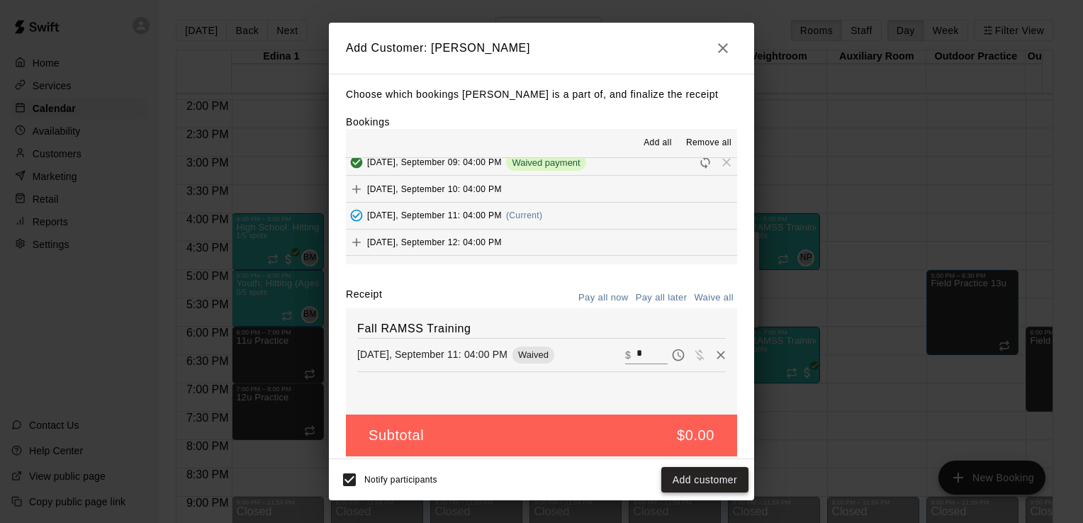
click at [699, 485] on button "Add customer" at bounding box center [704, 480] width 87 height 26
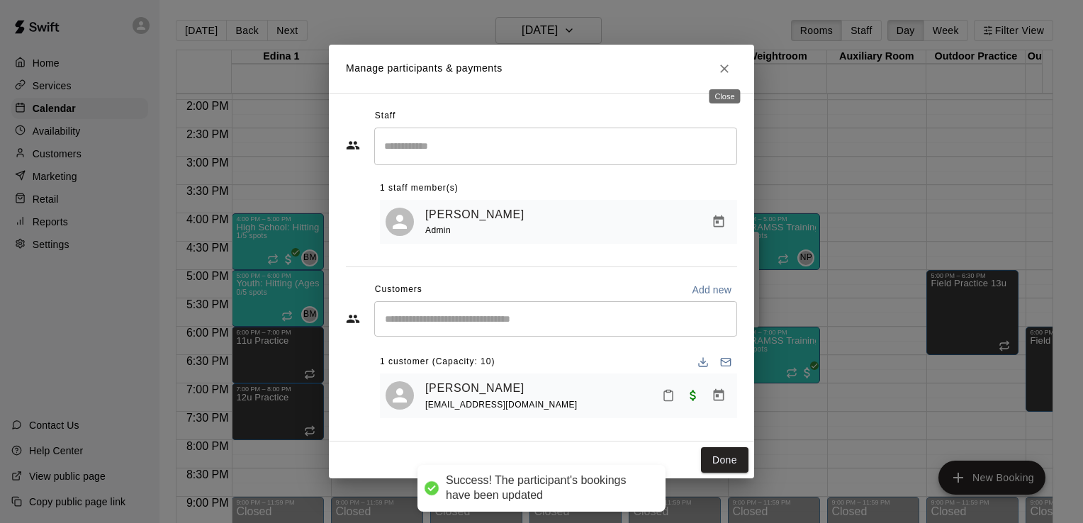
click at [719, 64] on icon "Close" at bounding box center [724, 69] width 14 height 14
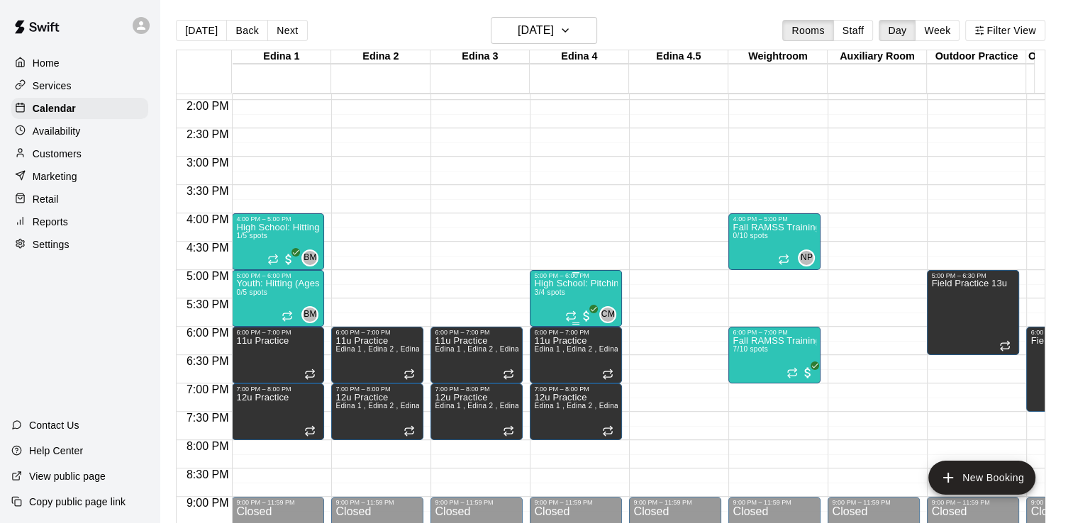
click at [556, 284] on p "High School: Pitching (Ages 14U-18U)" at bounding box center [576, 284] width 84 height 0
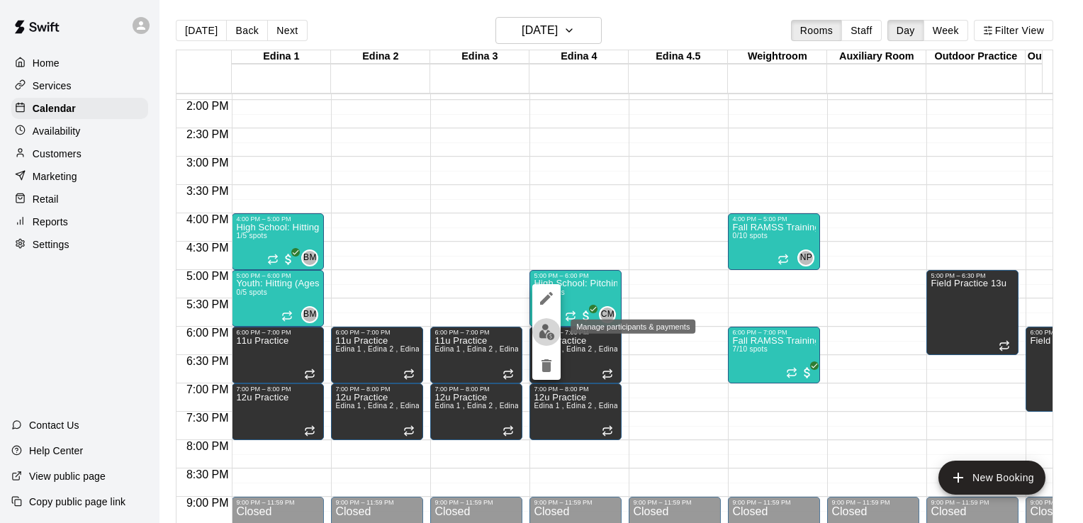
click at [547, 332] on img "edit" at bounding box center [547, 332] width 16 height 16
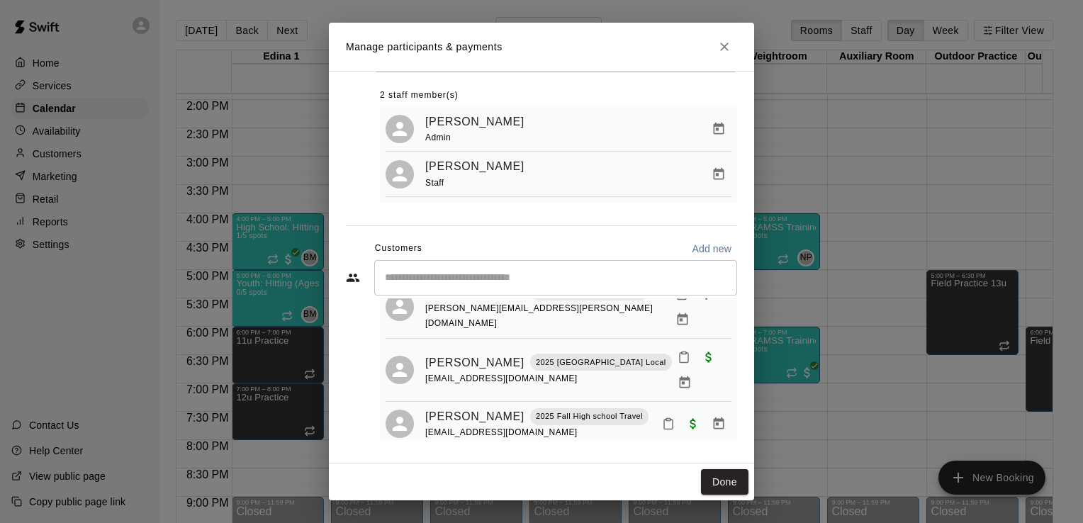
scroll to position [0, 0]
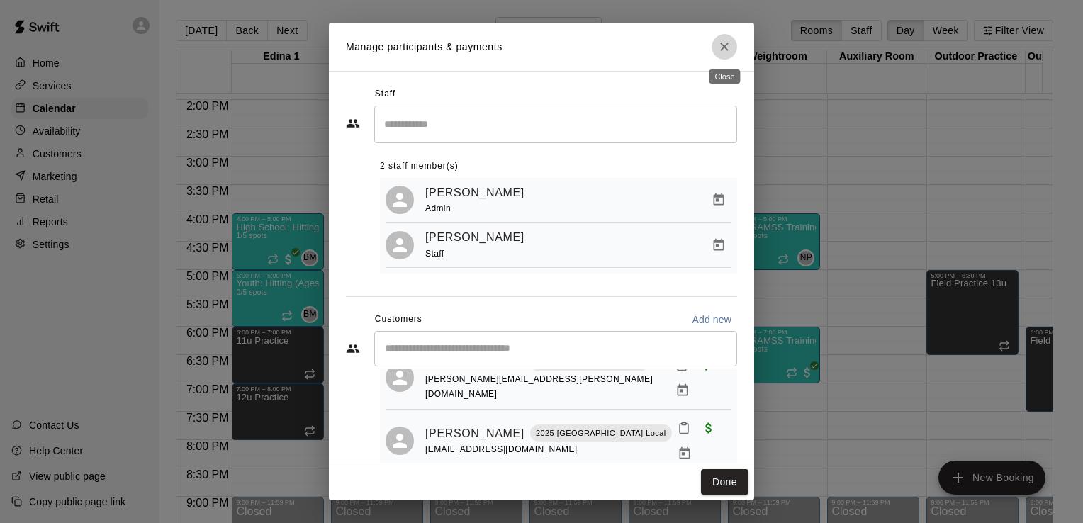
click at [729, 47] on icon "Close" at bounding box center [724, 47] width 14 height 14
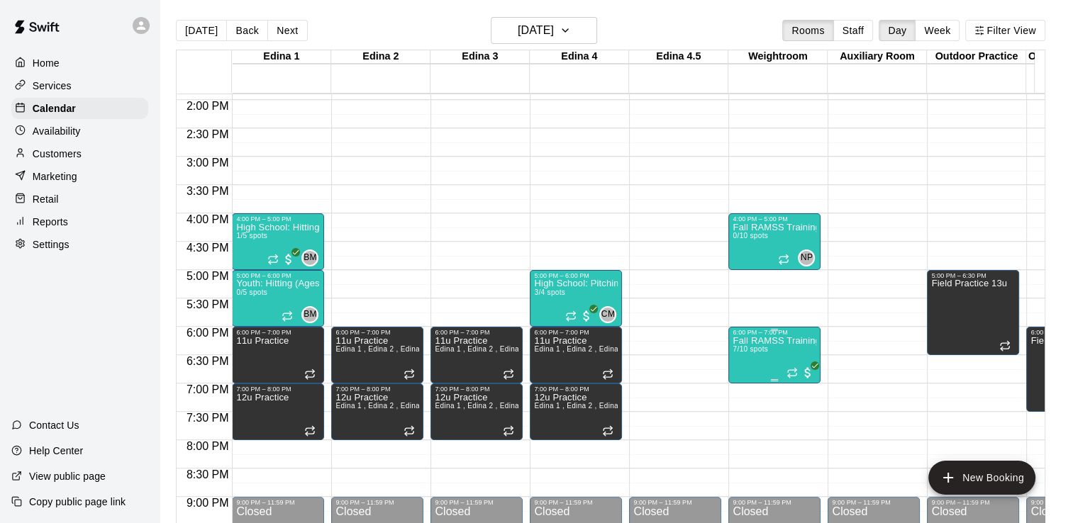
click at [749, 341] on p "Fall RAMSS Training" at bounding box center [774, 341] width 84 height 0
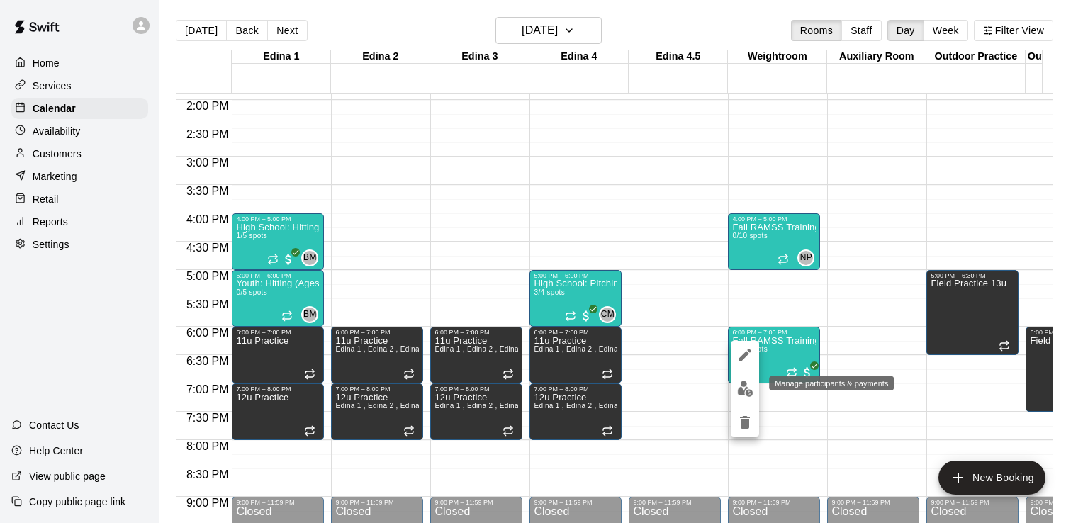
click at [746, 387] on img "edit" at bounding box center [745, 389] width 16 height 16
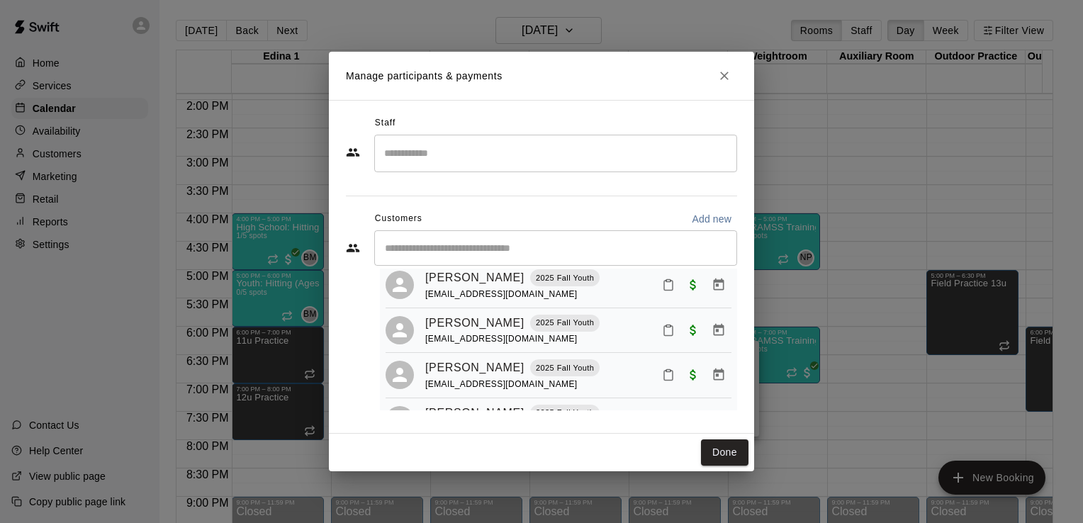
scroll to position [227, 0]
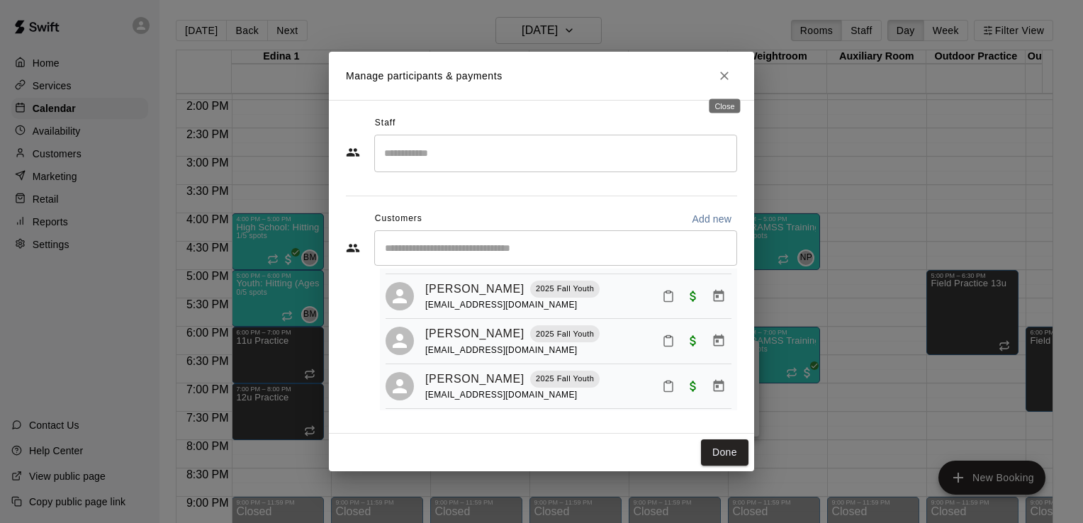
click at [723, 74] on icon "Close" at bounding box center [724, 76] width 14 height 14
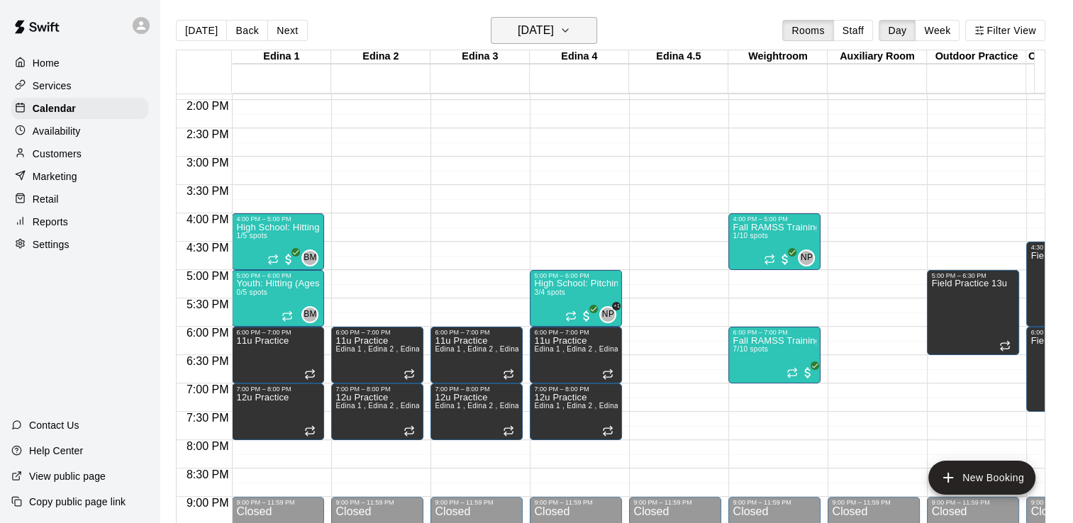
click at [571, 28] on icon "button" at bounding box center [564, 30] width 11 height 17
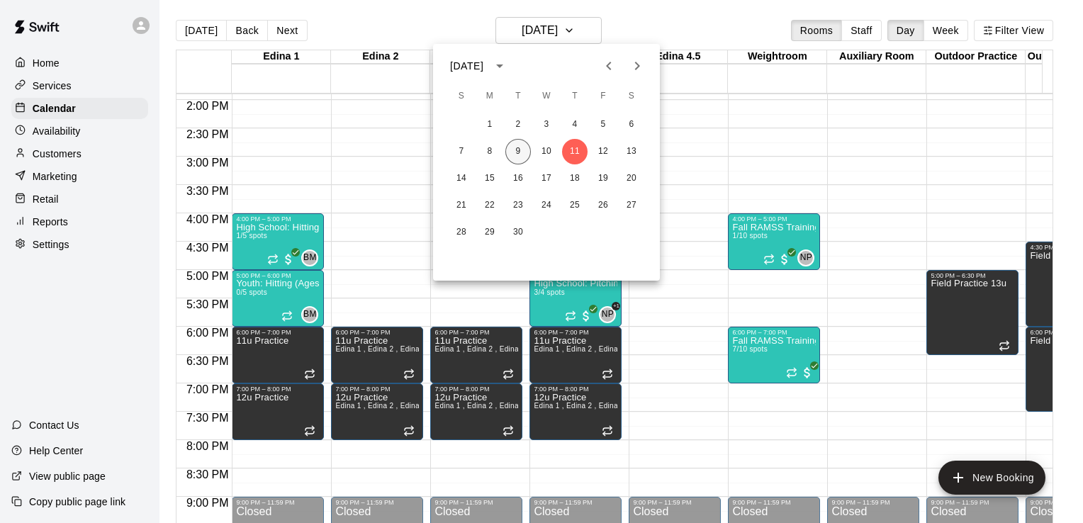
click at [519, 146] on button "9" at bounding box center [518, 152] width 26 height 26
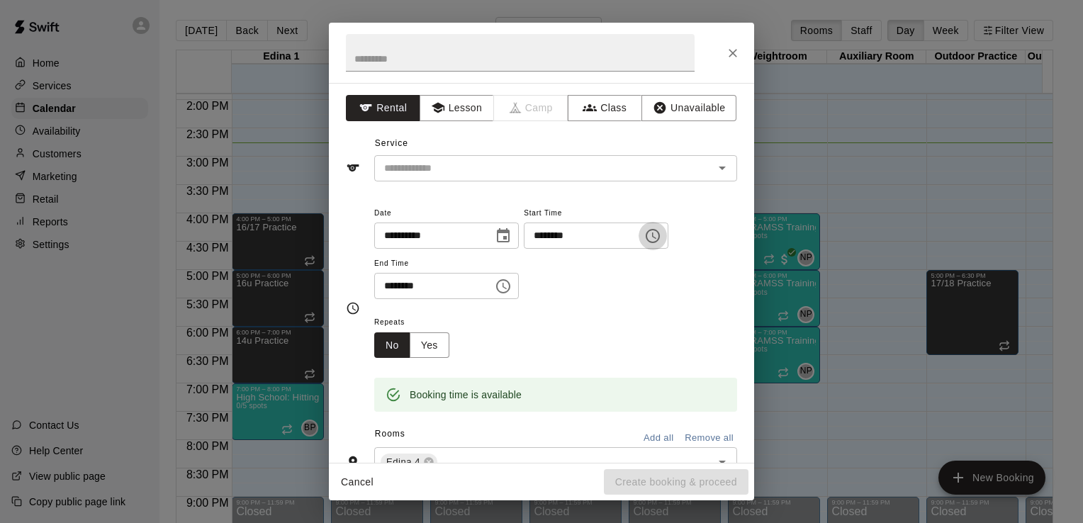
click at [661, 234] on icon "Choose time, selected time is 3:00 PM" at bounding box center [652, 236] width 17 height 17
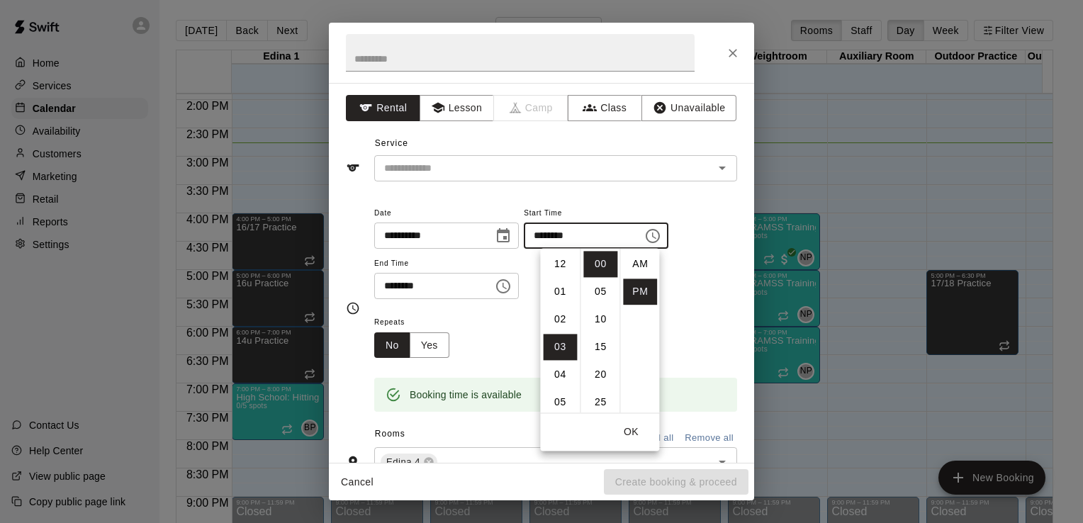
scroll to position [26, 0]
click at [603, 345] on li "15" at bounding box center [600, 347] width 34 height 26
type input "********"
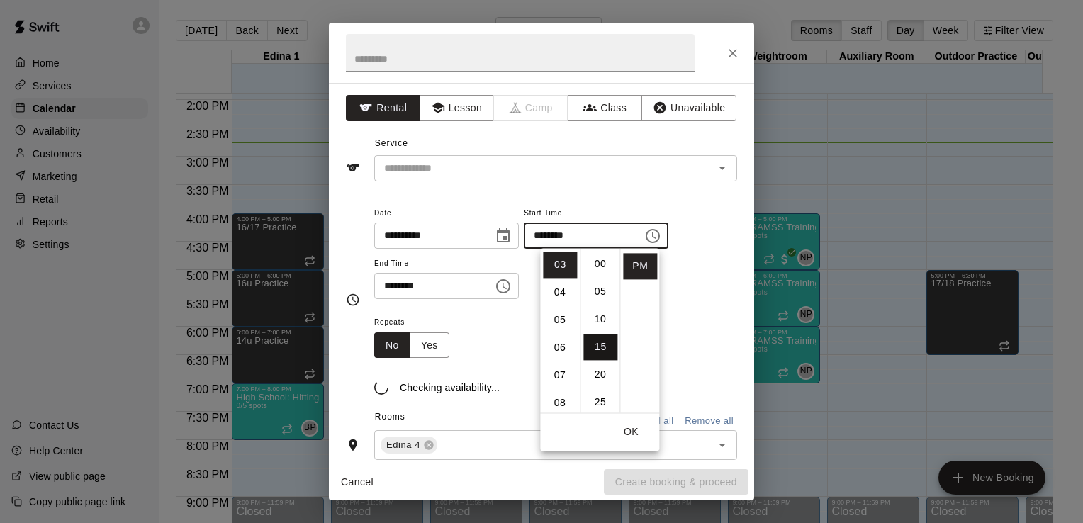
scroll to position [82, 0]
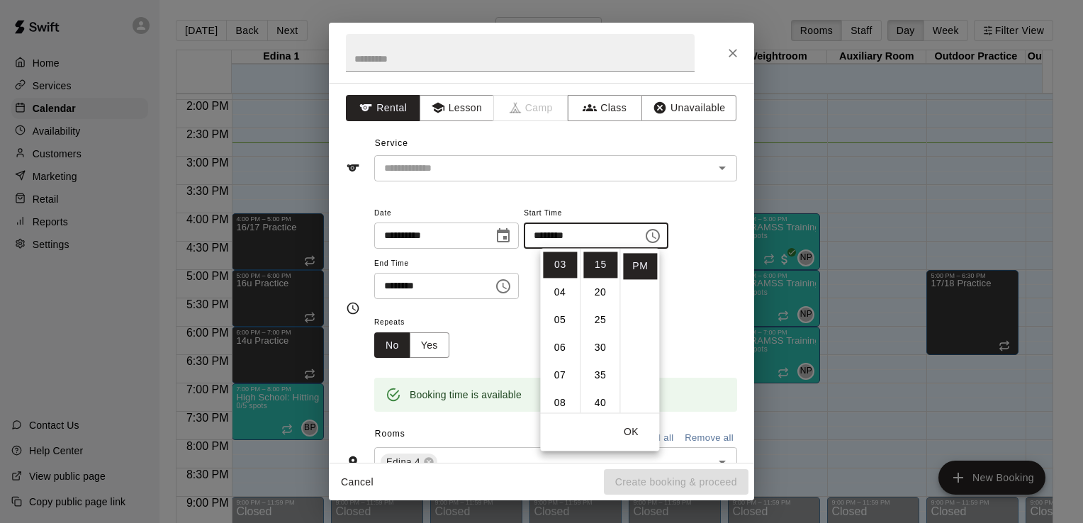
click at [698, 264] on div "**********" at bounding box center [555, 252] width 363 height 96
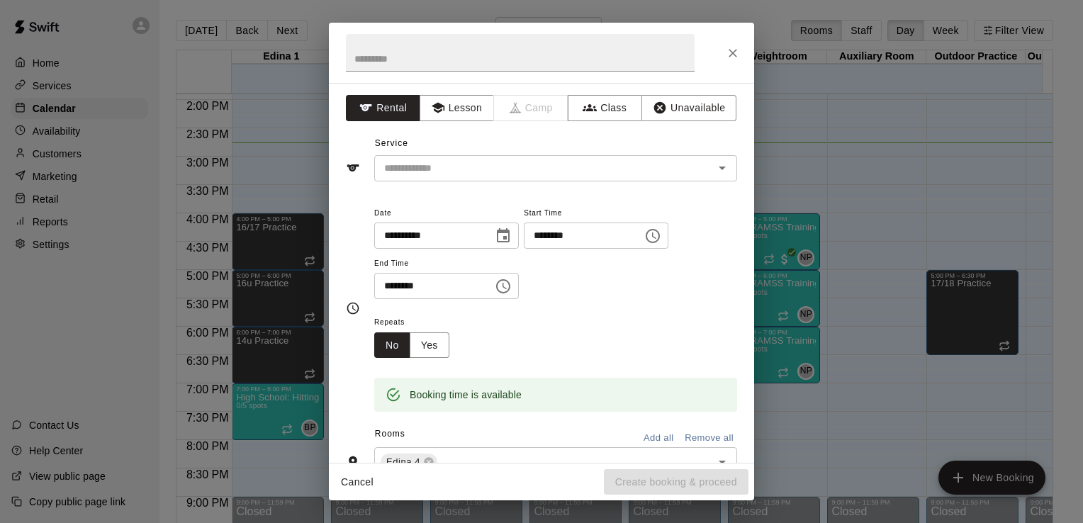
click at [512, 284] on icon "Choose time, selected time is 3:30 PM" at bounding box center [503, 286] width 17 height 17
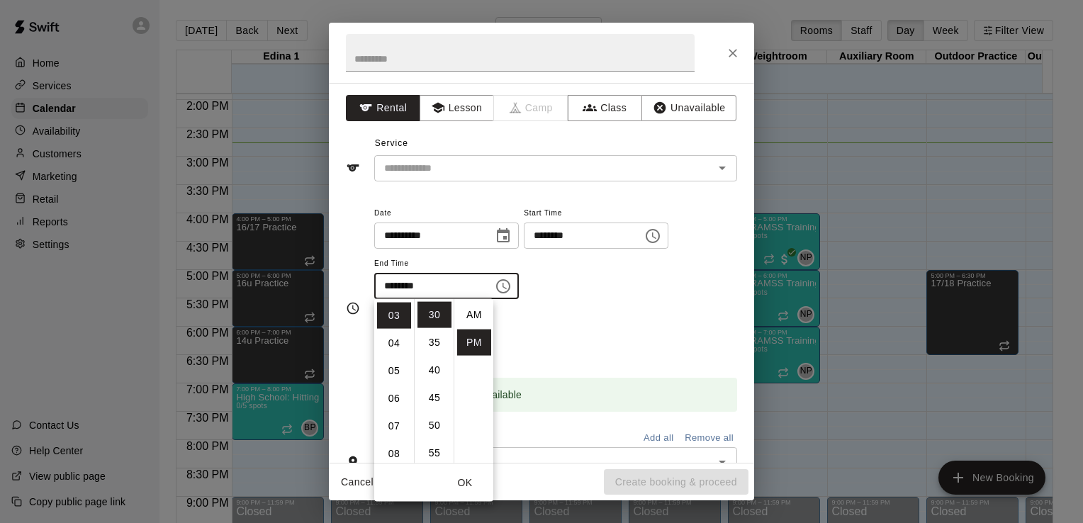
scroll to position [26, 0]
click at [434, 394] on li "45" at bounding box center [435, 398] width 34 height 26
type input "********"
click at [565, 325] on div "Repeats No Yes" at bounding box center [555, 335] width 363 height 45
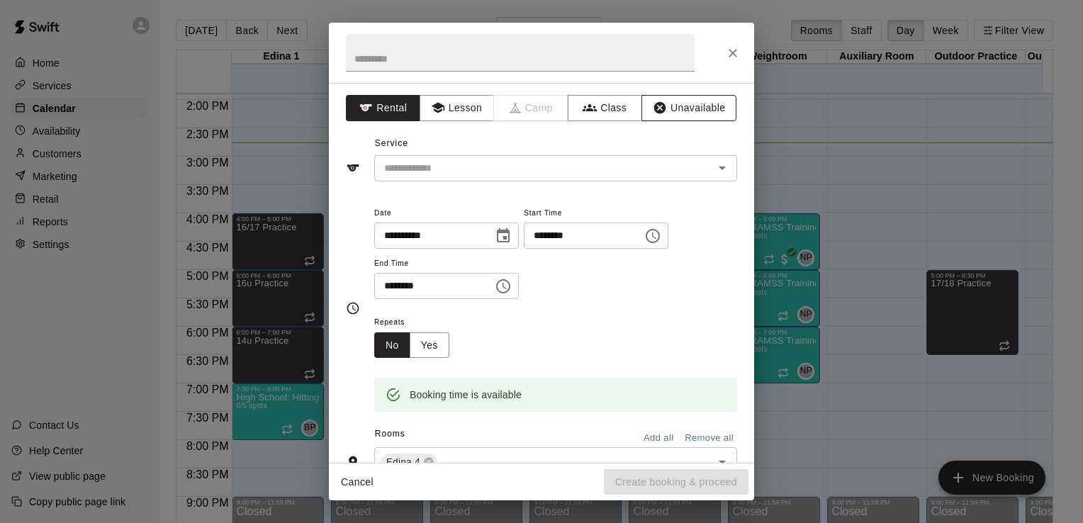
click at [687, 103] on button "Unavailable" at bounding box center [689, 108] width 95 height 26
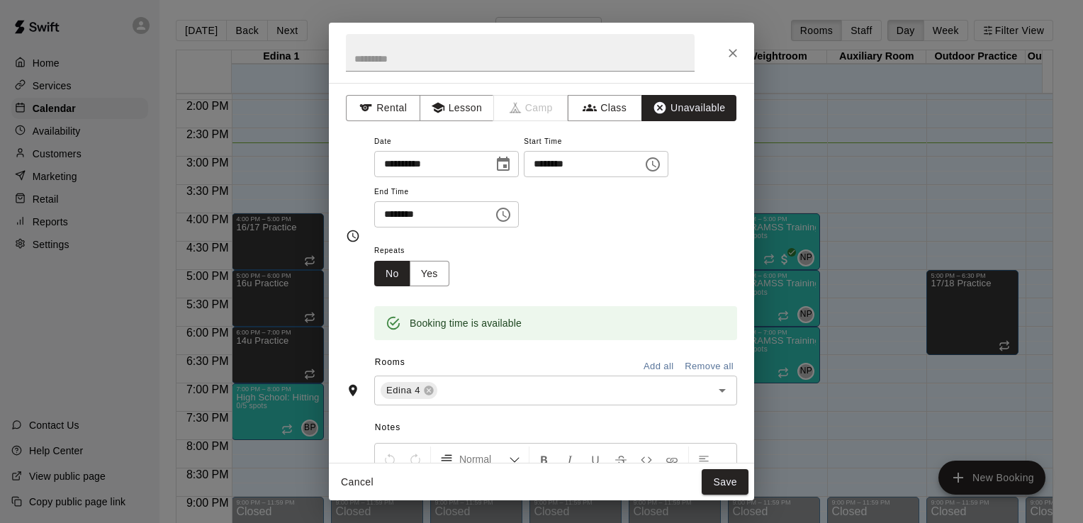
click at [618, 238] on div "**********" at bounding box center [555, 188] width 363 height 110
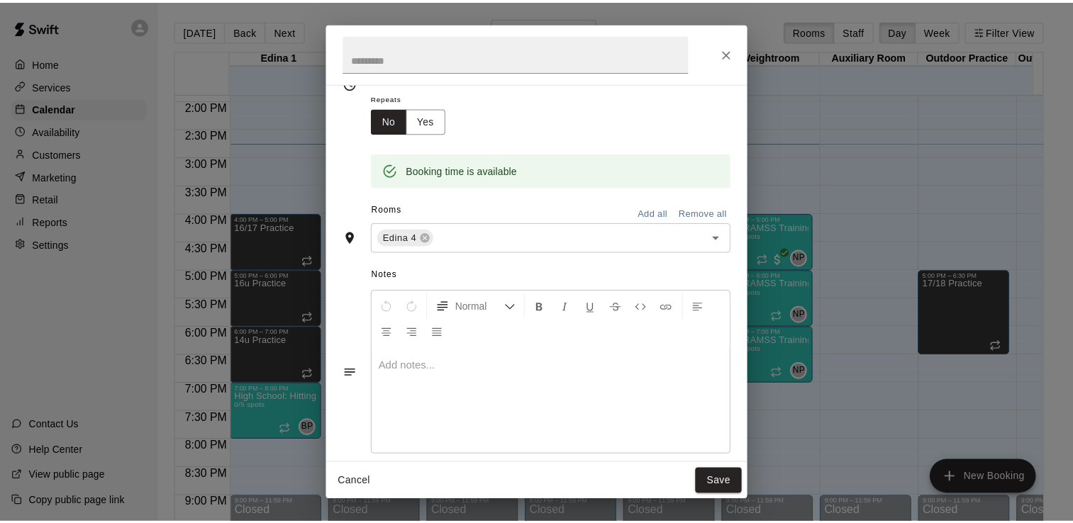
scroll to position [170, 0]
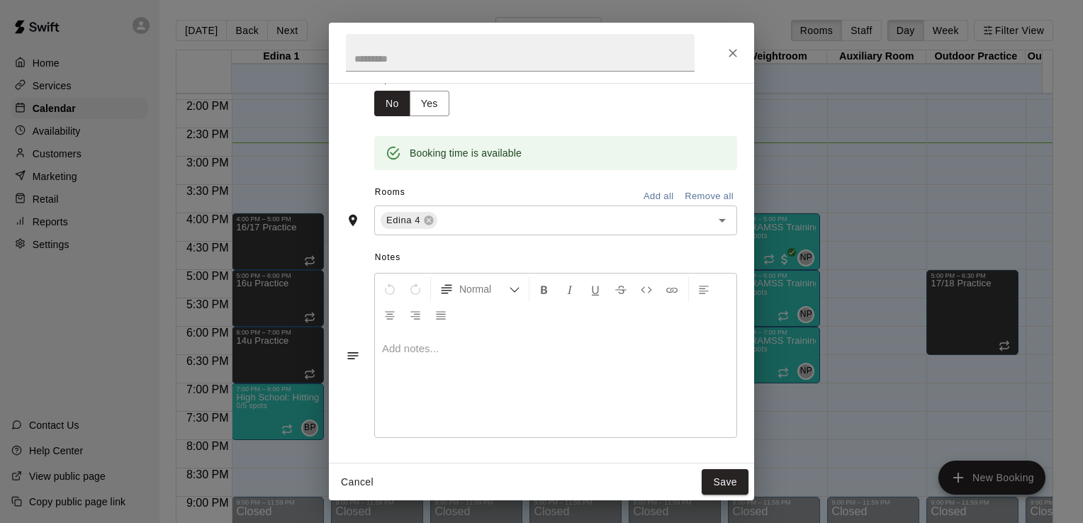
click at [454, 342] on p at bounding box center [555, 349] width 347 height 14
click at [734, 483] on button "Save" at bounding box center [725, 482] width 47 height 26
